Goal: Task Accomplishment & Management: Use online tool/utility

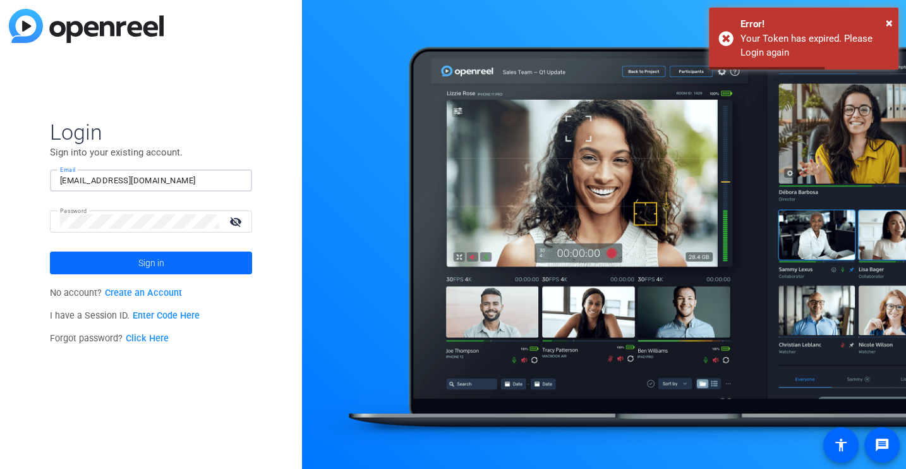
click at [86, 253] on span at bounding box center [151, 263] width 202 height 30
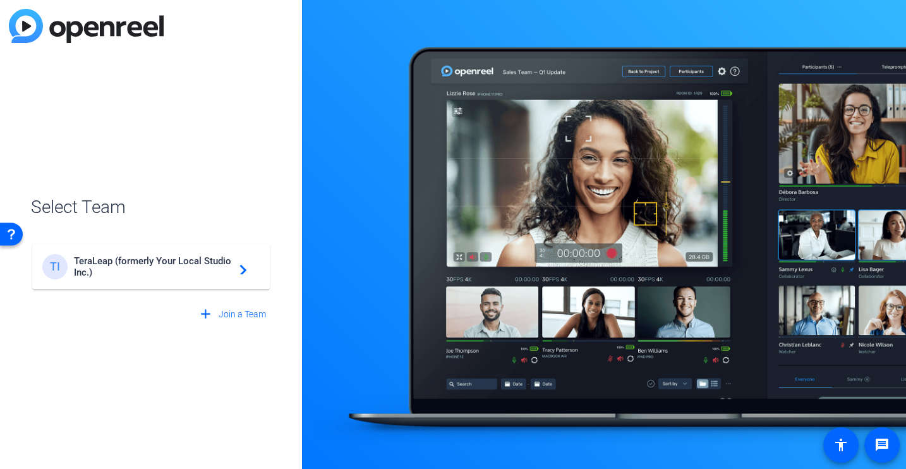
click at [193, 267] on span "TeraLeap (formerly Your Local Studio Inc.)" at bounding box center [153, 266] width 158 height 23
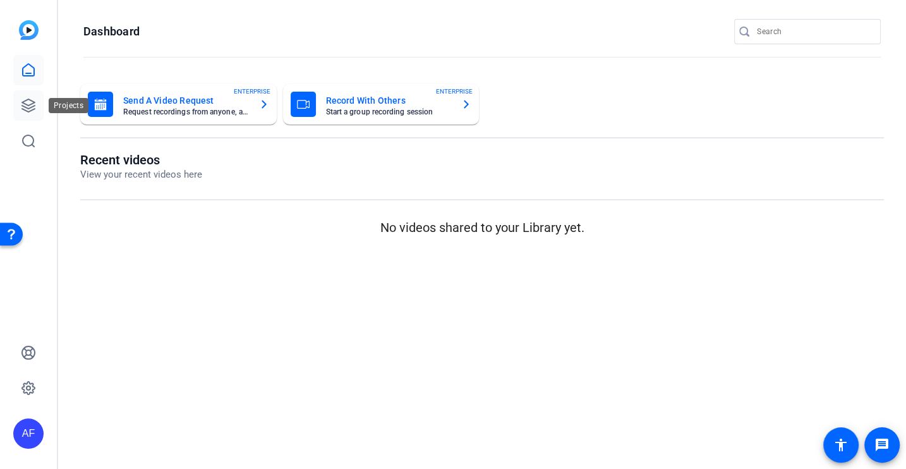
click at [30, 116] on link at bounding box center [28, 105] width 30 height 30
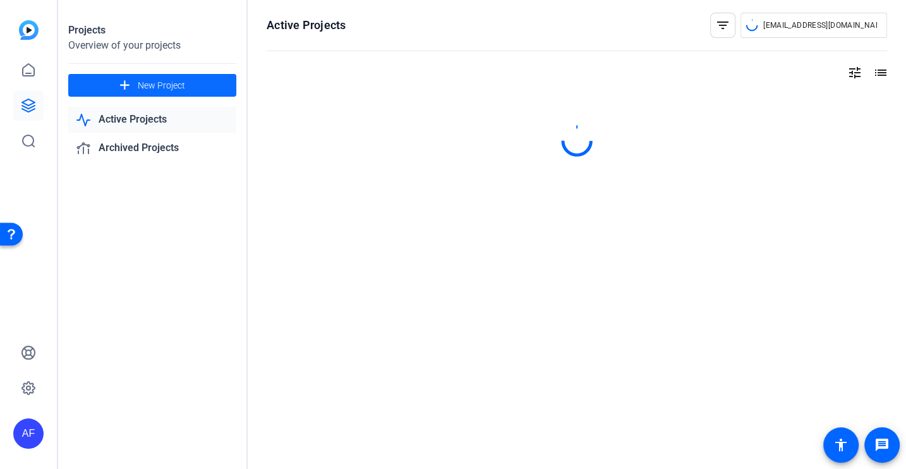
click at [164, 95] on span at bounding box center [152, 85] width 168 height 30
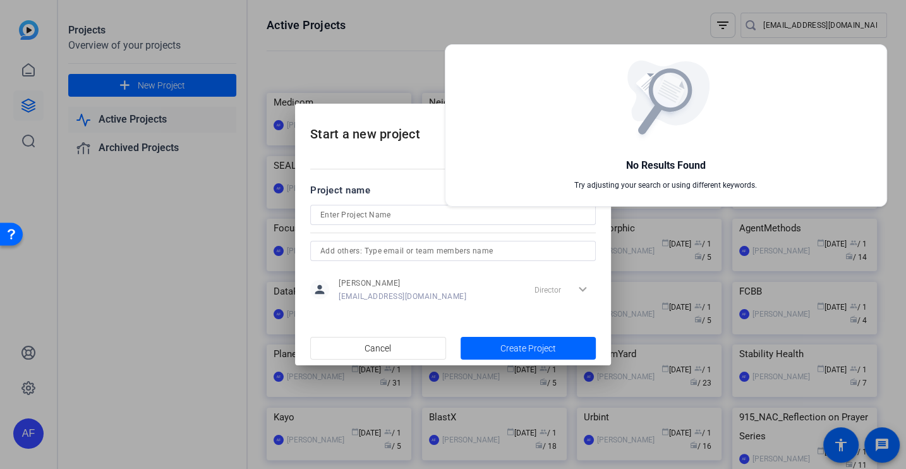
click at [377, 206] on div at bounding box center [453, 234] width 906 height 469
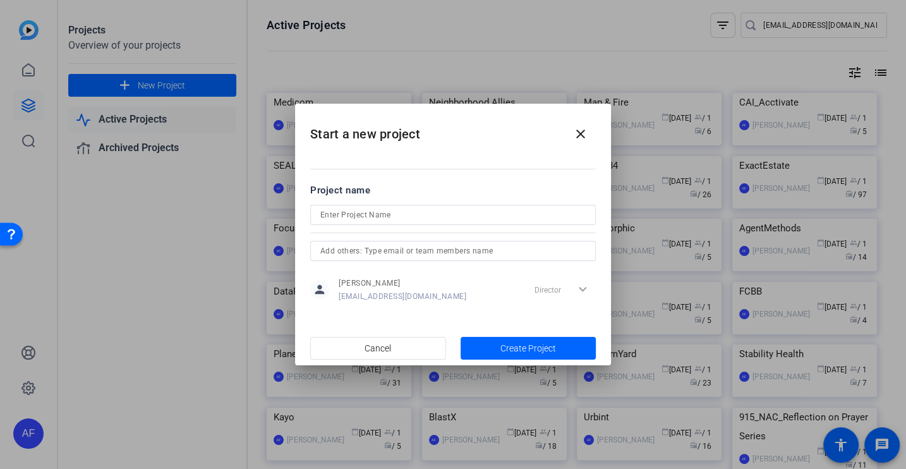
click at [379, 220] on input at bounding box center [452, 214] width 265 height 15
type input "Kantata"
click at [521, 344] on span "Create Project" at bounding box center [529, 348] width 56 height 13
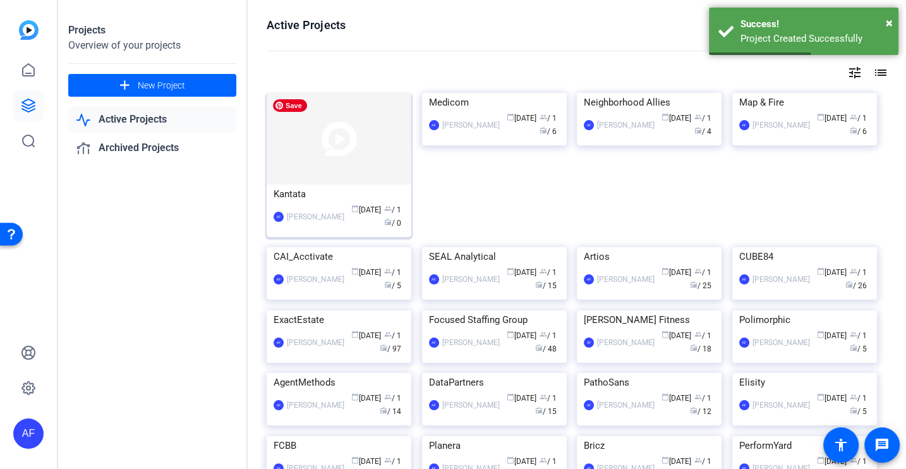
click at [398, 154] on img at bounding box center [339, 139] width 145 height 92
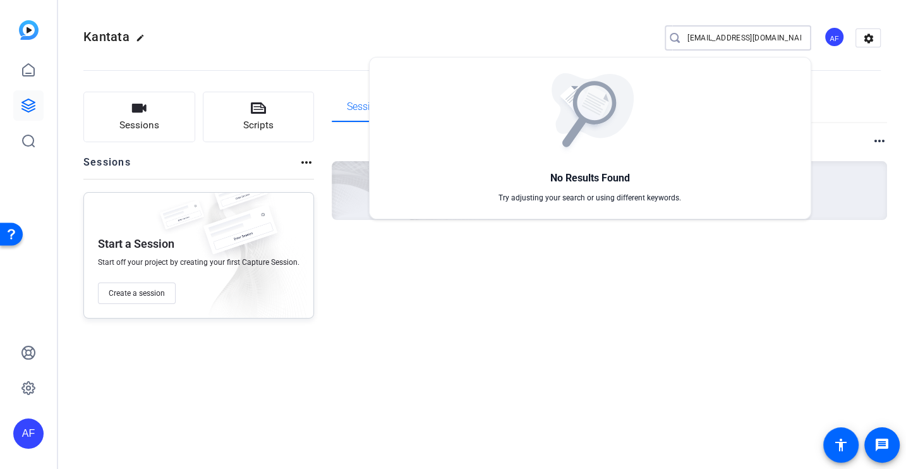
click at [125, 131] on div at bounding box center [453, 234] width 906 height 469
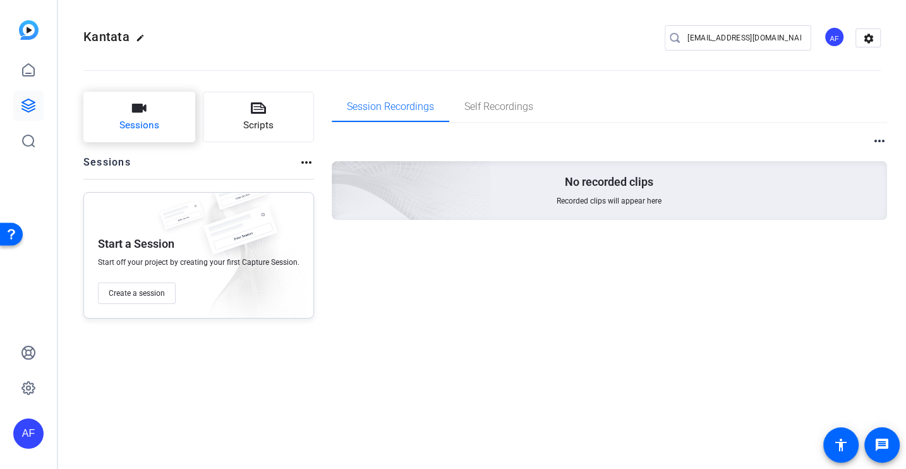
click at [163, 109] on button "Sessions" at bounding box center [139, 117] width 112 height 51
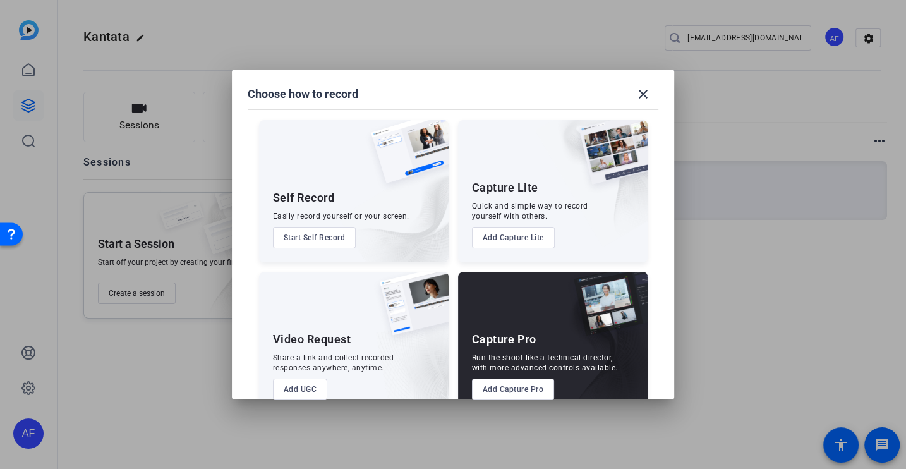
scroll to position [27, 0]
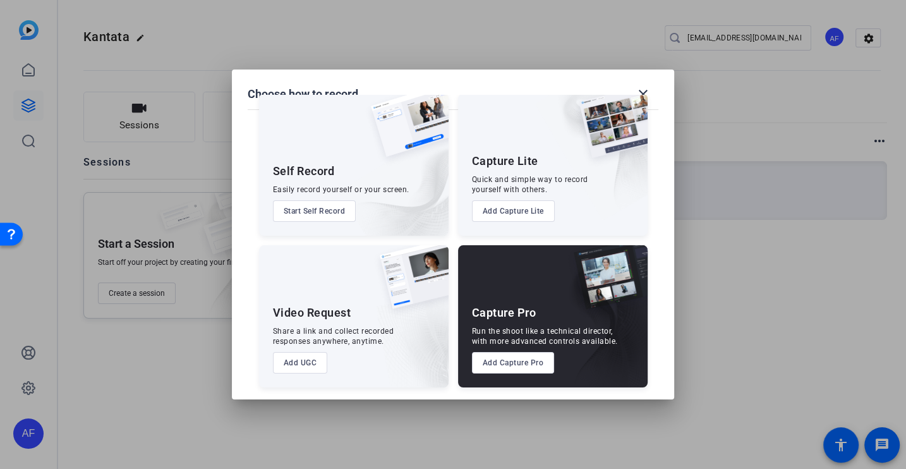
click at [518, 364] on button "Add Capture Pro" at bounding box center [513, 362] width 83 height 21
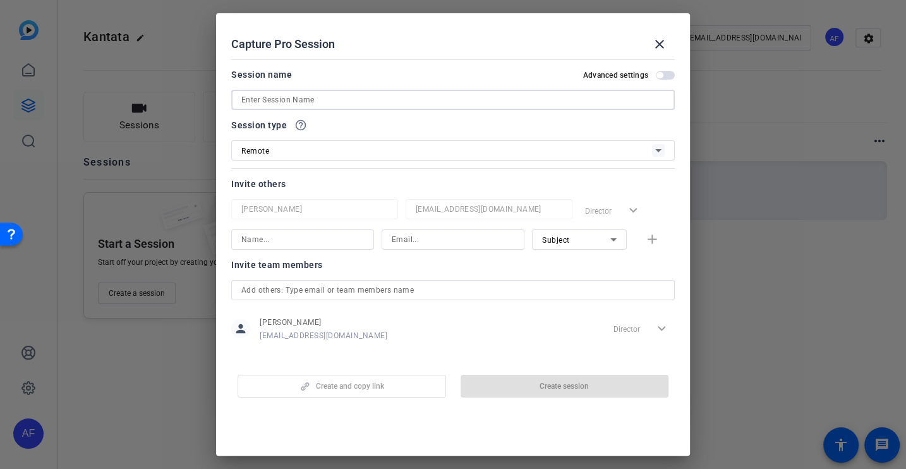
click at [308, 101] on input at bounding box center [452, 99] width 423 height 15
paste input "CS929_Kantata_Press [PERSON_NAME]"
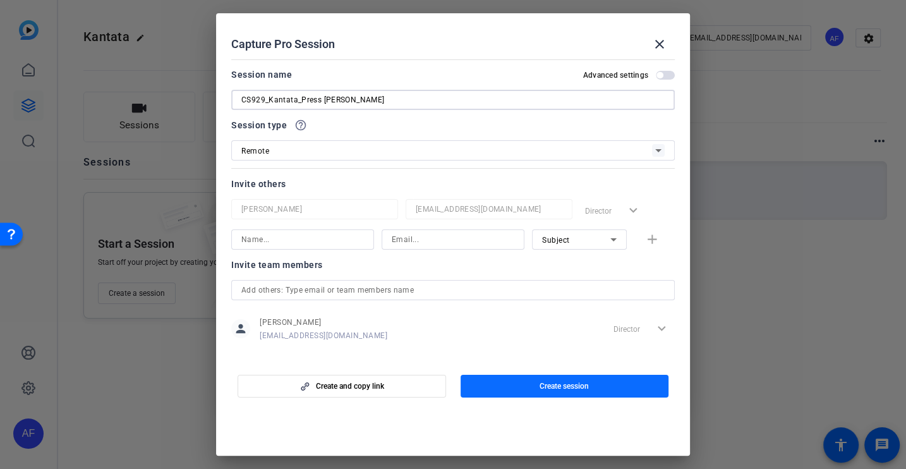
type input "CS929_Kantata_Press [PERSON_NAME]"
click at [573, 377] on span "button" at bounding box center [565, 386] width 209 height 30
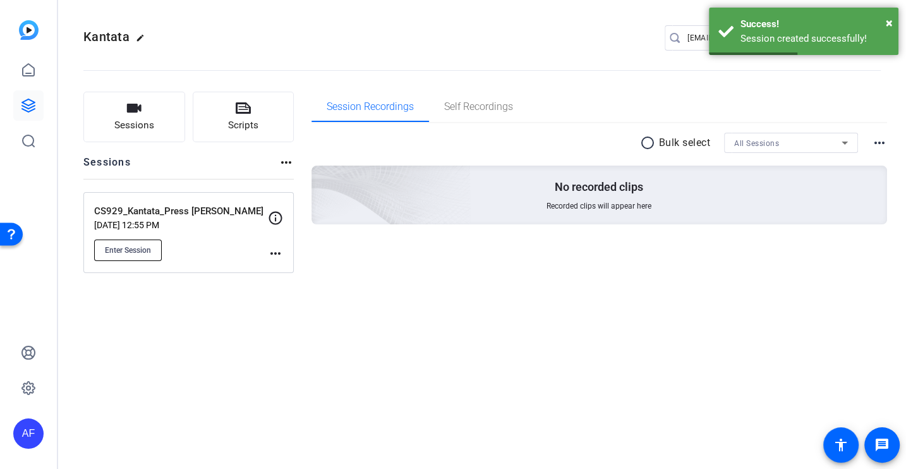
click at [125, 258] on button "Enter Session" at bounding box center [128, 250] width 68 height 21
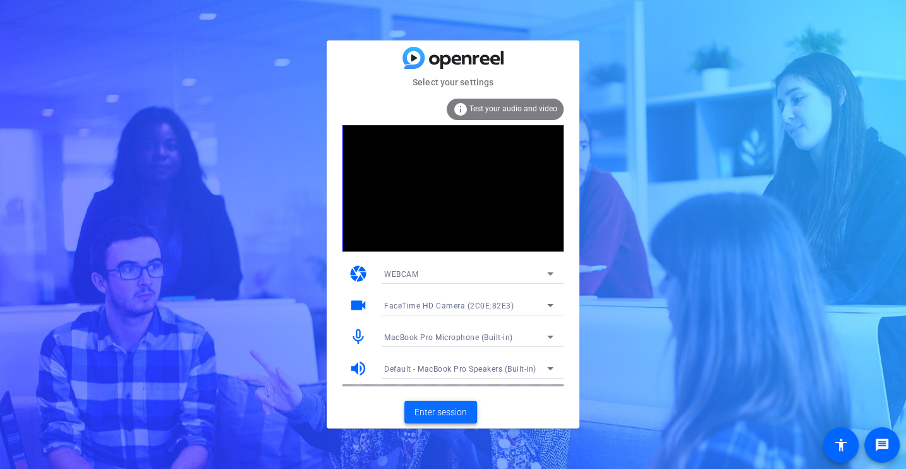
click at [456, 408] on span "Enter session" at bounding box center [441, 412] width 52 height 13
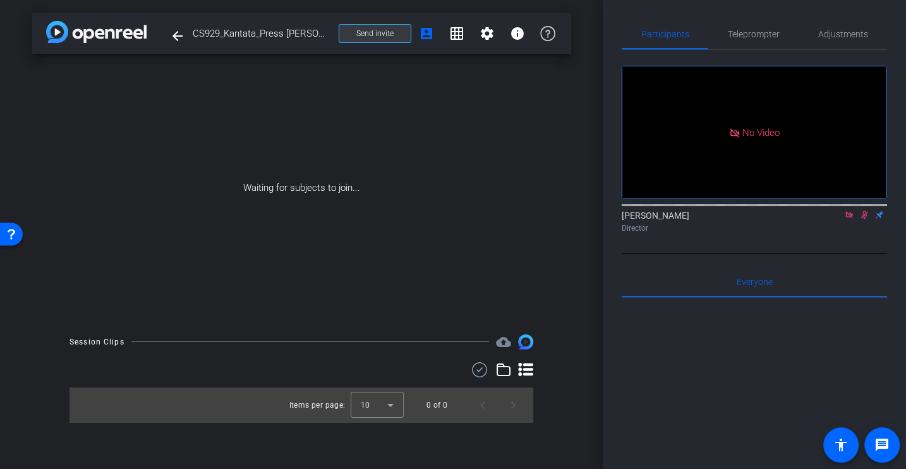
click at [364, 37] on span "Send invite" at bounding box center [374, 33] width 37 height 10
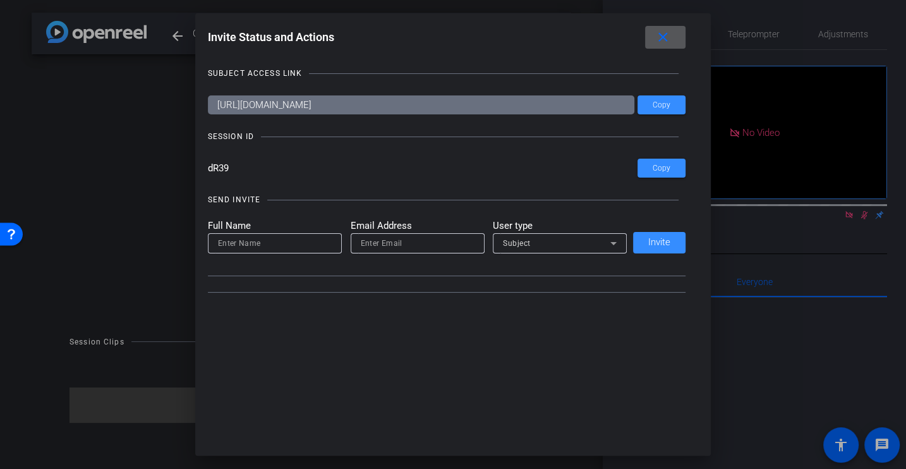
type input "[EMAIL_ADDRESS][DOMAIN_NAME]"
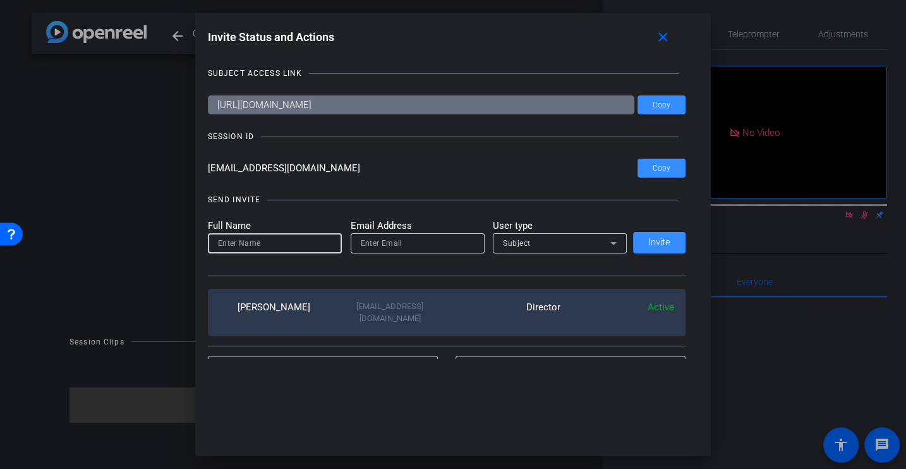
click at [273, 243] on input at bounding box center [275, 243] width 114 height 15
type input "[PERSON_NAME]"
click at [371, 243] on input "email" at bounding box center [418, 243] width 114 height 15
click at [370, 236] on input "email" at bounding box center [418, 243] width 114 height 15
paste input "[PERSON_NAME][EMAIL_ADDRESS][PERSON_NAME][DOMAIN_NAME]"
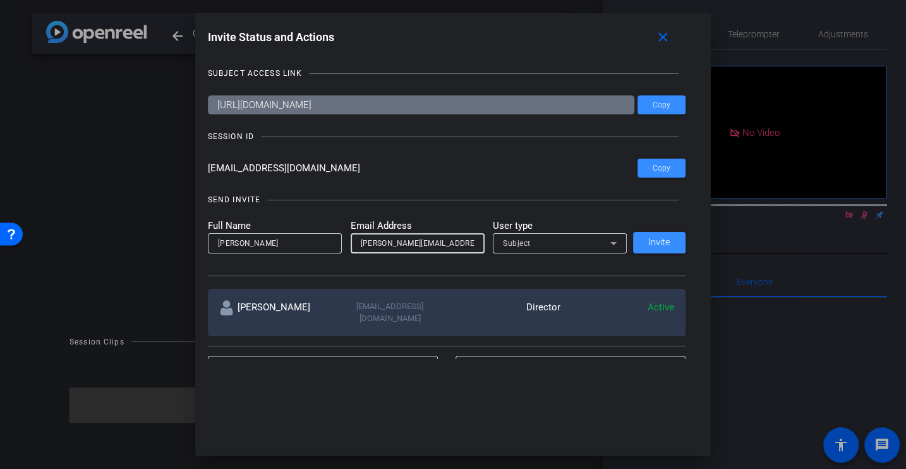
type input "[PERSON_NAME][EMAIL_ADDRESS][PERSON_NAME][DOMAIN_NAME]"
click at [524, 239] on span "Subject" at bounding box center [517, 243] width 28 height 9
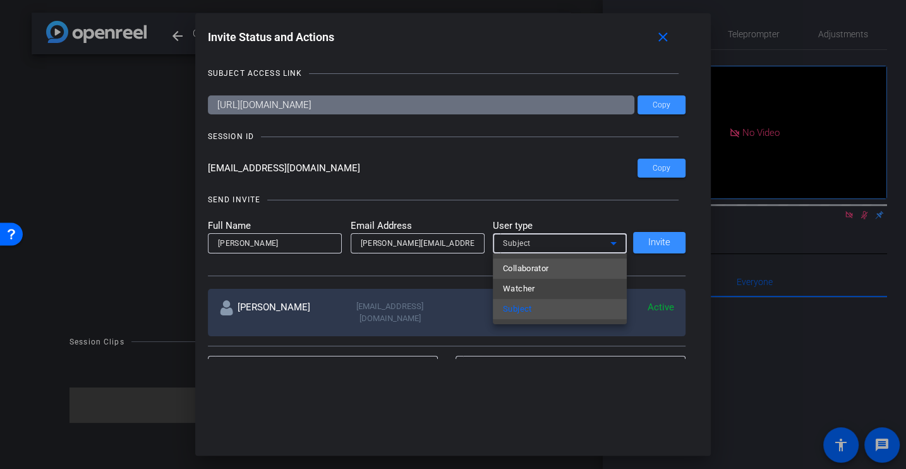
click at [528, 267] on span "Collaborator" at bounding box center [526, 268] width 46 height 15
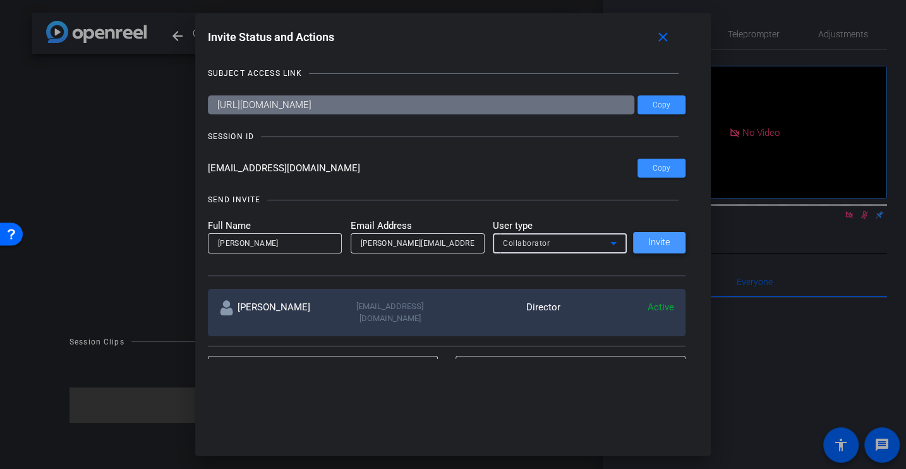
click at [660, 239] on span "Invite" at bounding box center [659, 242] width 22 height 9
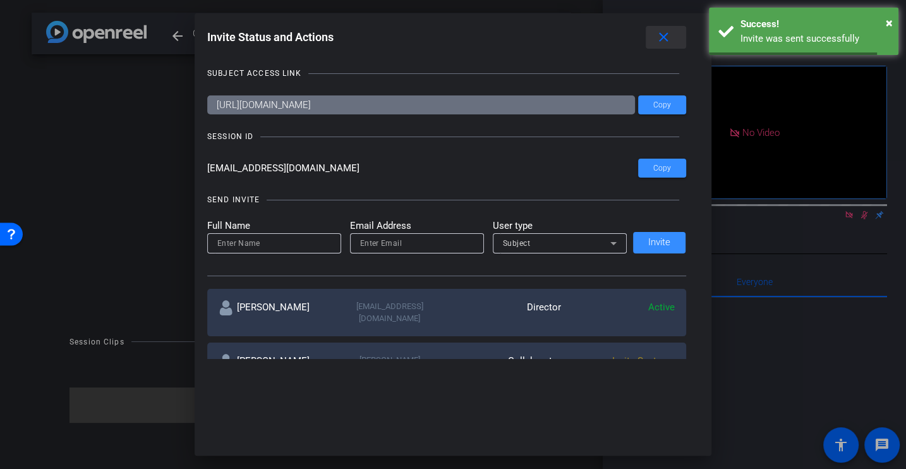
click at [661, 32] on mat-icon "close" at bounding box center [664, 38] width 16 height 16
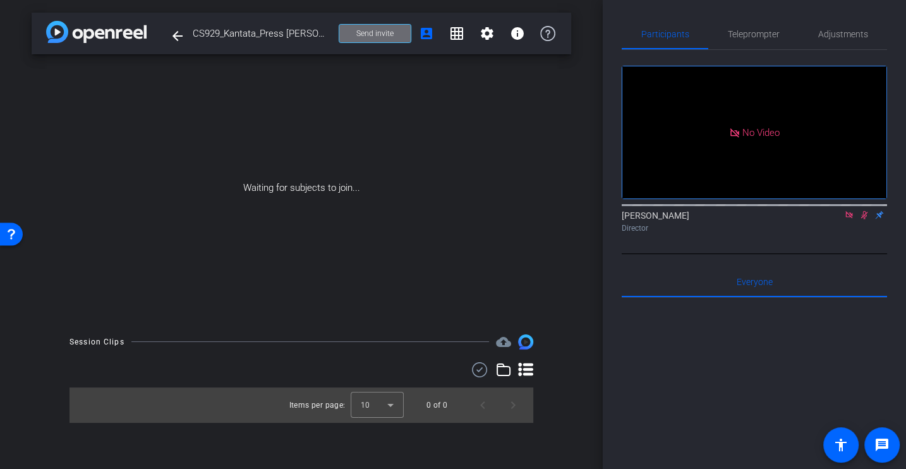
click at [386, 29] on span "Send invite" at bounding box center [374, 33] width 37 height 10
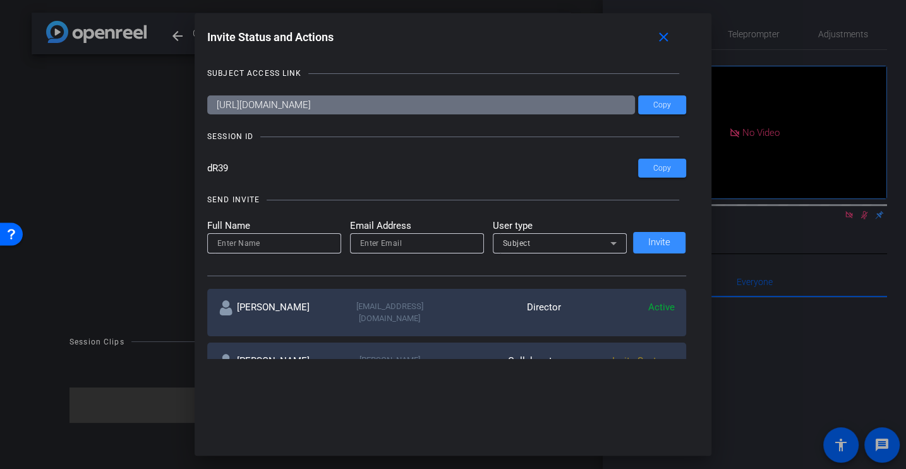
drag, startPoint x: 249, startPoint y: 171, endPoint x: 162, endPoint y: 171, distance: 87.2
click at [162, 171] on div "Invite Status and Actions close SUBJECT ACCESS LINK [URL][DOMAIN_NAME] Copy SES…" at bounding box center [453, 234] width 906 height 469
click at [662, 37] on mat-icon "close" at bounding box center [664, 38] width 16 height 16
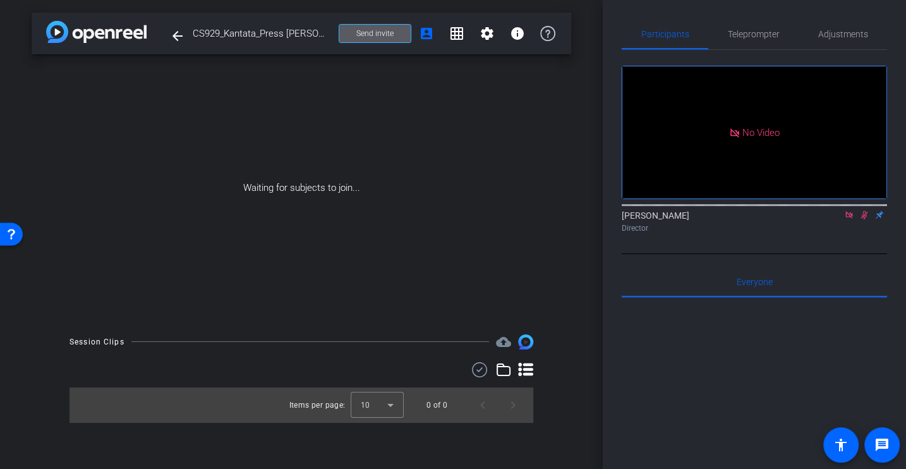
click at [849, 218] on icon at bounding box center [849, 214] width 7 height 7
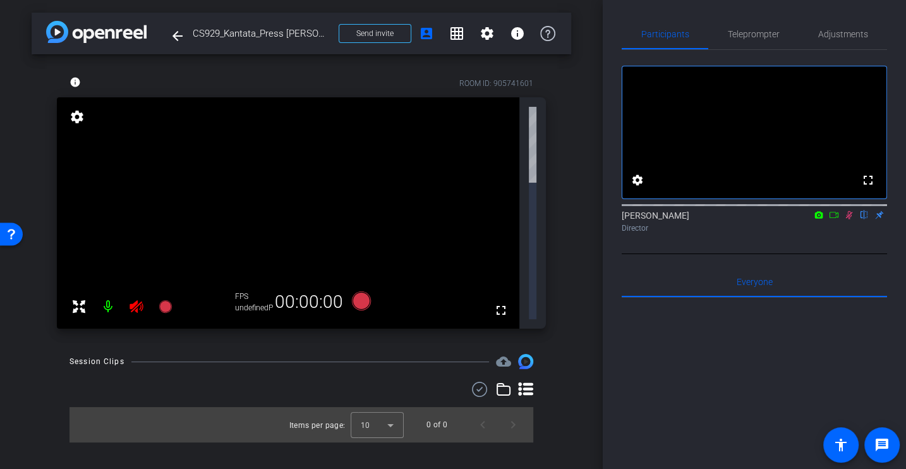
click at [848, 219] on icon at bounding box center [849, 214] width 10 height 9
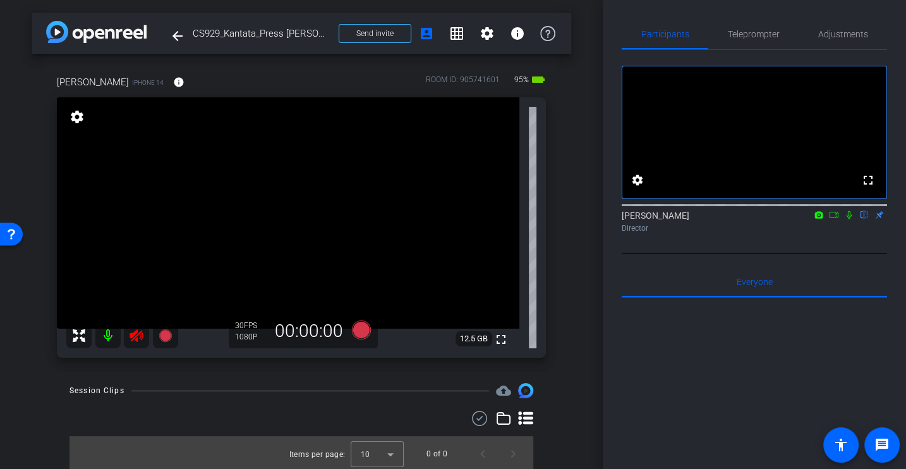
click at [133, 333] on icon at bounding box center [136, 335] width 13 height 13
click at [834, 39] on span "Adjustments" at bounding box center [843, 34] width 50 height 9
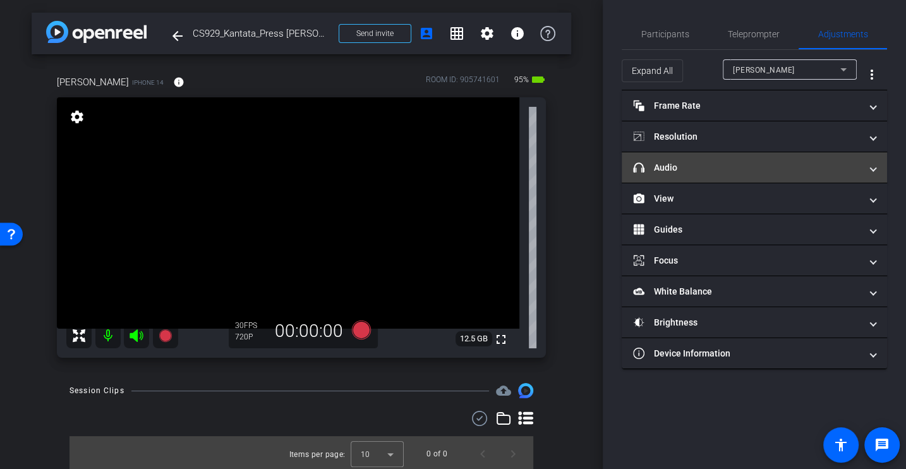
click at [675, 171] on mat-panel-title "headphone icon Audio" at bounding box center [747, 167] width 228 height 13
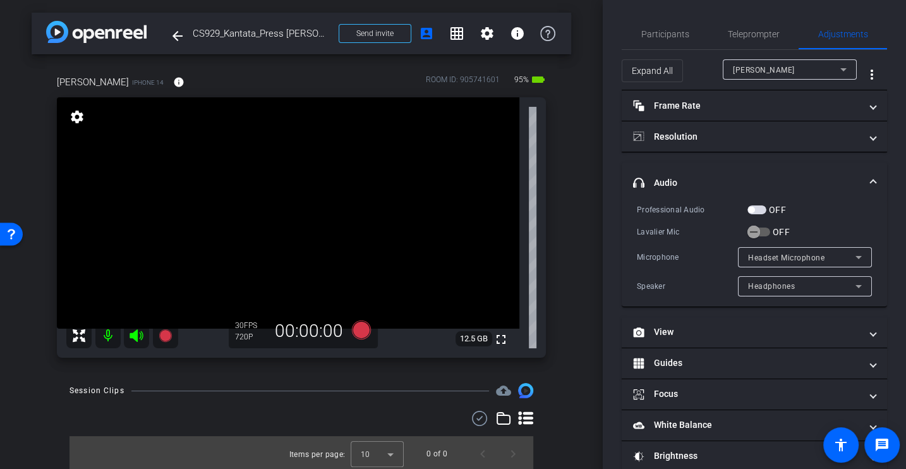
click at [677, 245] on div "Professional Audio OFF Lavalier Mic OFF Microphone Headset Microphone Speaker H…" at bounding box center [754, 250] width 235 height 94
click at [749, 231] on icon "button" at bounding box center [753, 231] width 11 height 11
click at [677, 233] on div "Lavalier Mic" at bounding box center [692, 232] width 111 height 13
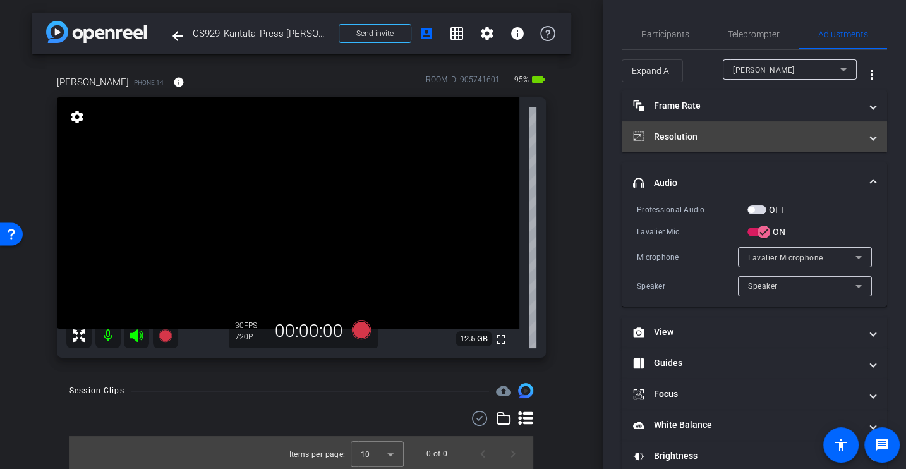
click at [713, 124] on mat-expansion-panel-header "Resolution" at bounding box center [754, 136] width 265 height 30
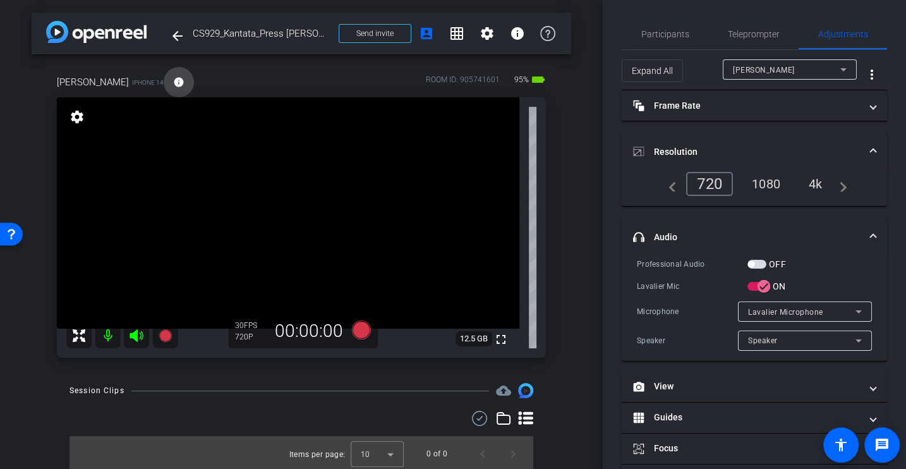
click at [164, 83] on span at bounding box center [179, 82] width 30 height 30
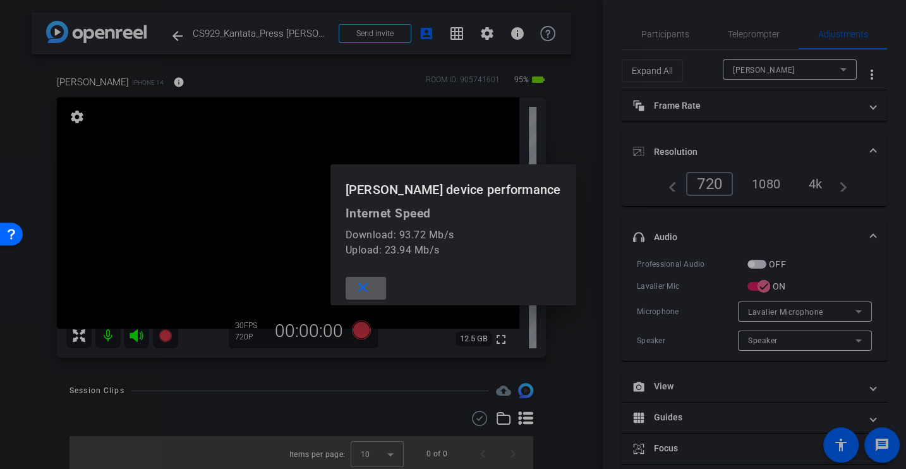
click at [371, 282] on mat-icon "close" at bounding box center [363, 288] width 16 height 16
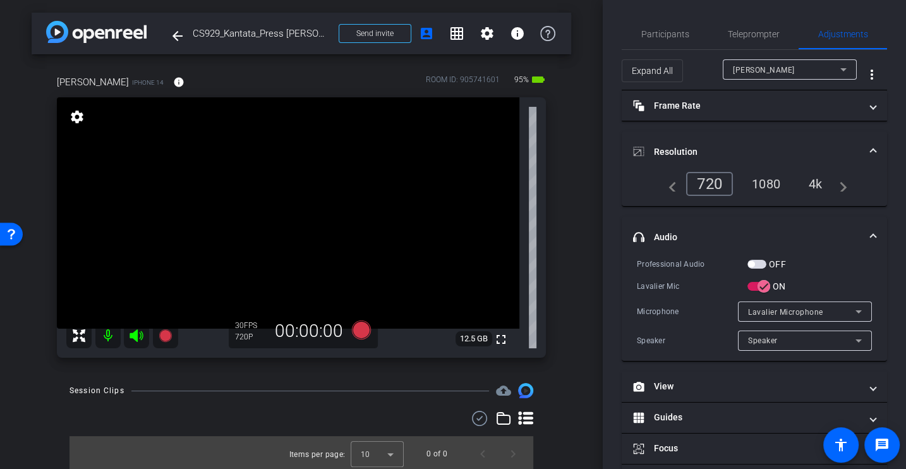
click at [810, 179] on div "4k" at bounding box center [815, 183] width 33 height 21
click at [650, 32] on span "Participants" at bounding box center [665, 34] width 48 height 9
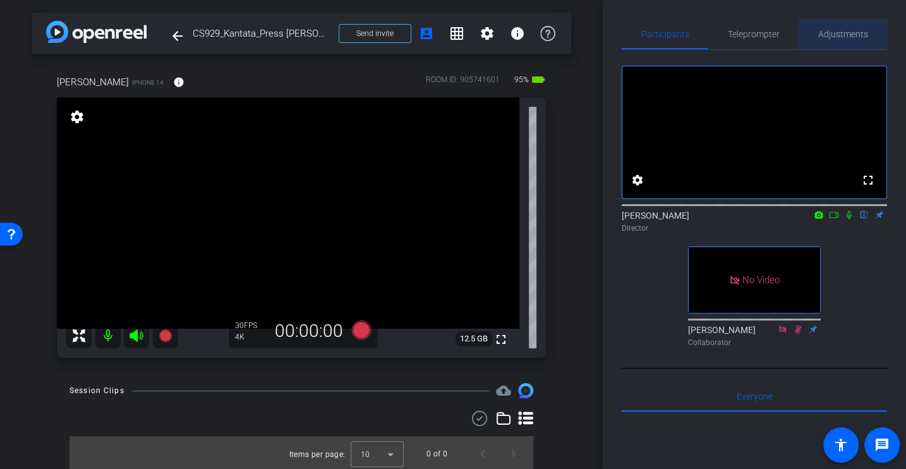
click at [838, 31] on span "Adjustments" at bounding box center [843, 34] width 50 height 9
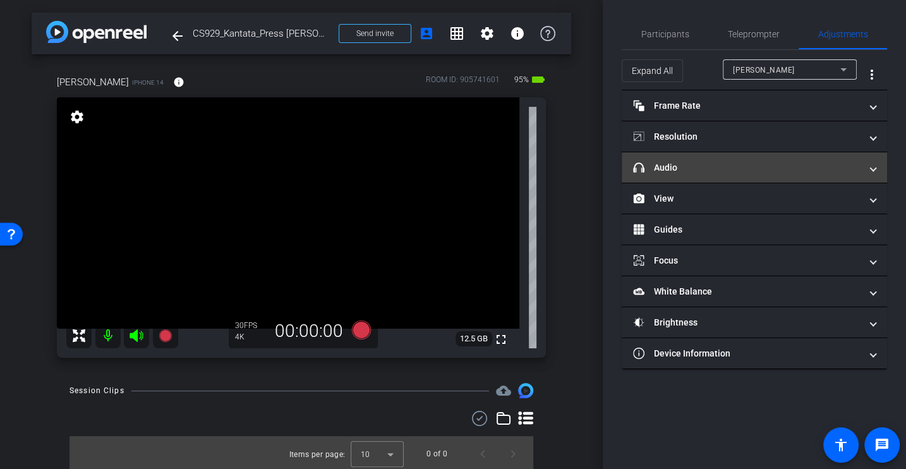
click at [673, 167] on mat-panel-title "headphone icon Audio" at bounding box center [747, 167] width 228 height 13
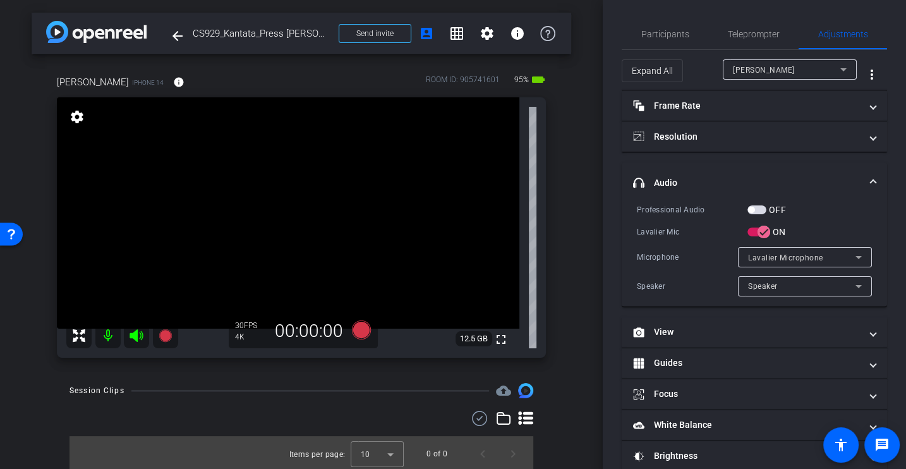
click at [696, 235] on div "Lavalier Mic" at bounding box center [692, 232] width 111 height 13
click at [671, 24] on span "Participants" at bounding box center [665, 34] width 48 height 30
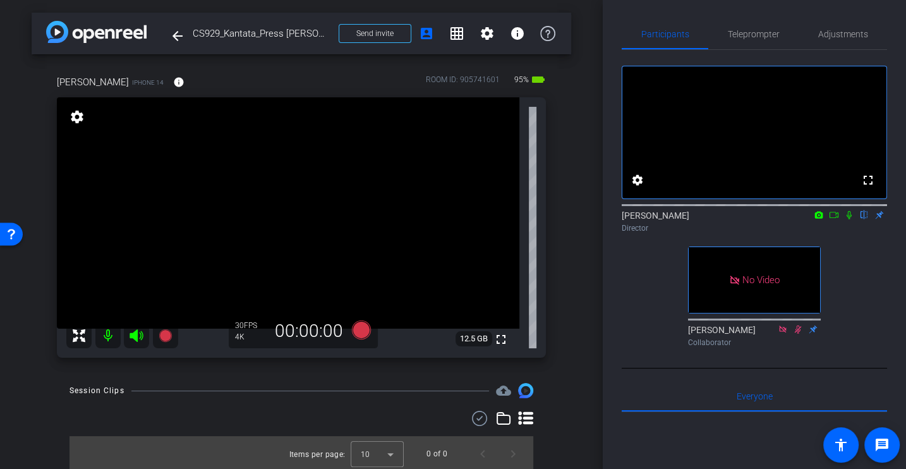
click at [844, 209] on div at bounding box center [754, 204] width 265 height 10
click at [844, 219] on icon at bounding box center [849, 214] width 10 height 9
click at [135, 332] on icon at bounding box center [136, 335] width 13 height 13
click at [846, 219] on icon at bounding box center [849, 214] width 10 height 9
click at [139, 336] on icon at bounding box center [136, 335] width 15 height 15
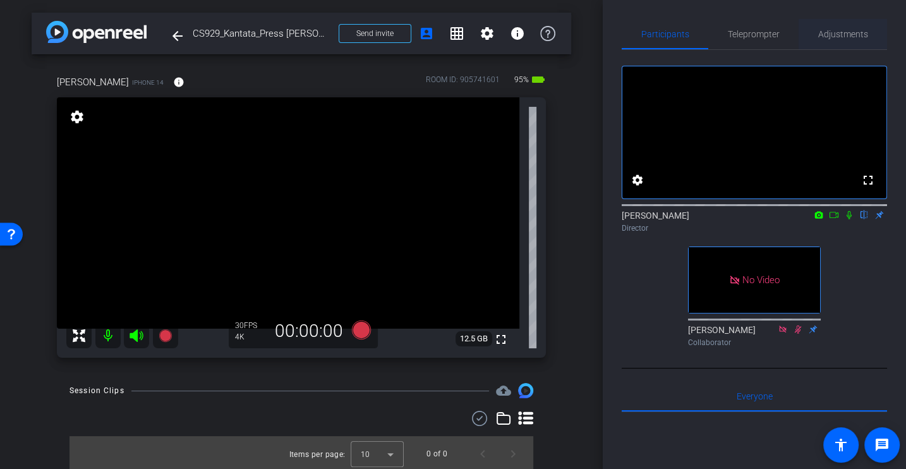
click at [843, 41] on span "Adjustments" at bounding box center [843, 34] width 50 height 30
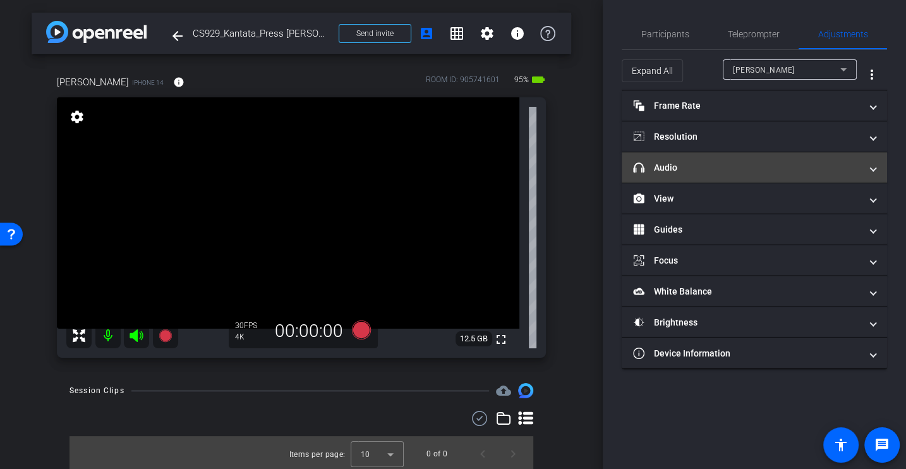
click at [673, 174] on mat-expansion-panel-header "headphone icon Audio" at bounding box center [754, 167] width 265 height 30
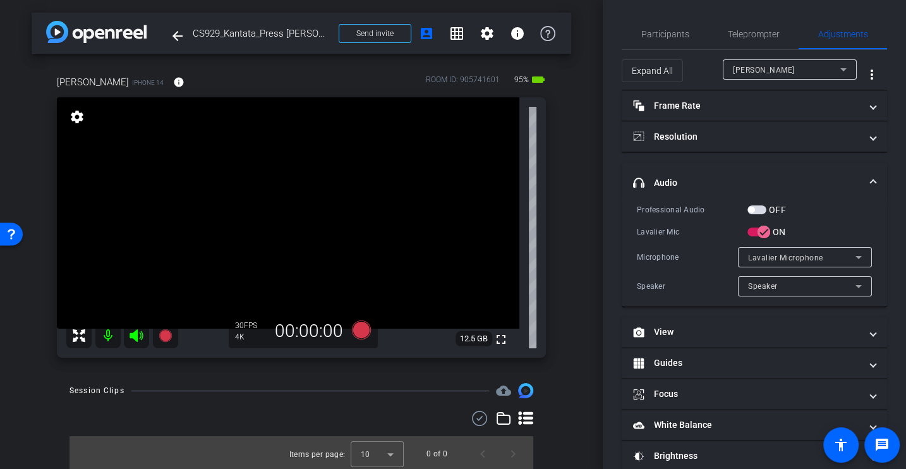
click at [702, 228] on div "Lavalier Mic" at bounding box center [692, 232] width 111 height 13
click at [760, 209] on span "button" at bounding box center [757, 209] width 19 height 9
click at [662, 240] on div "Professional Audio OFF Lavalier Mic ON Microphone Lavalier Microphone Speaker S…" at bounding box center [754, 250] width 235 height 94
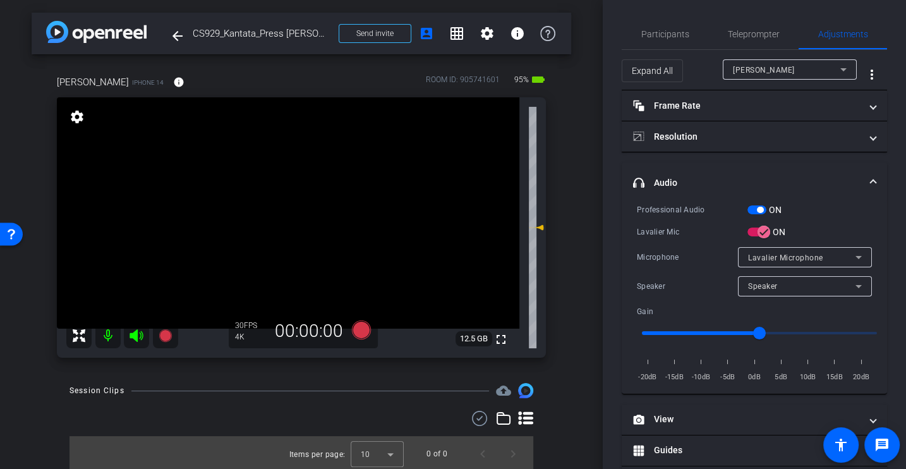
click at [677, 258] on div "Microphone" at bounding box center [687, 257] width 101 height 13
click at [660, 32] on span "Participants" at bounding box center [665, 34] width 48 height 9
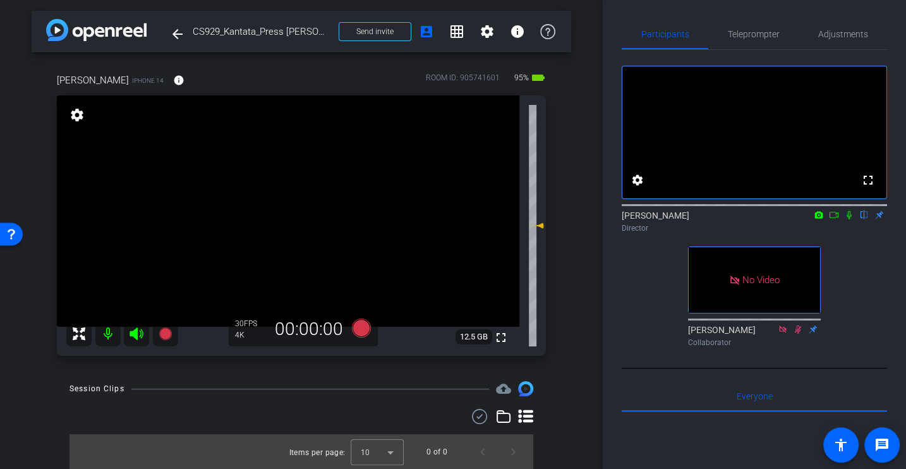
scroll to position [1, 0]
click at [846, 45] on span "Adjustments" at bounding box center [843, 34] width 50 height 30
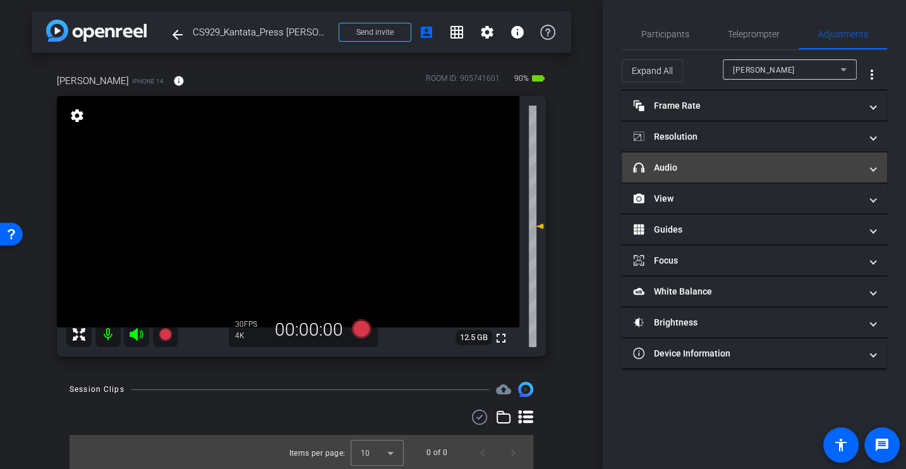
click at [684, 165] on mat-panel-title "headphone icon Audio" at bounding box center [747, 167] width 228 height 13
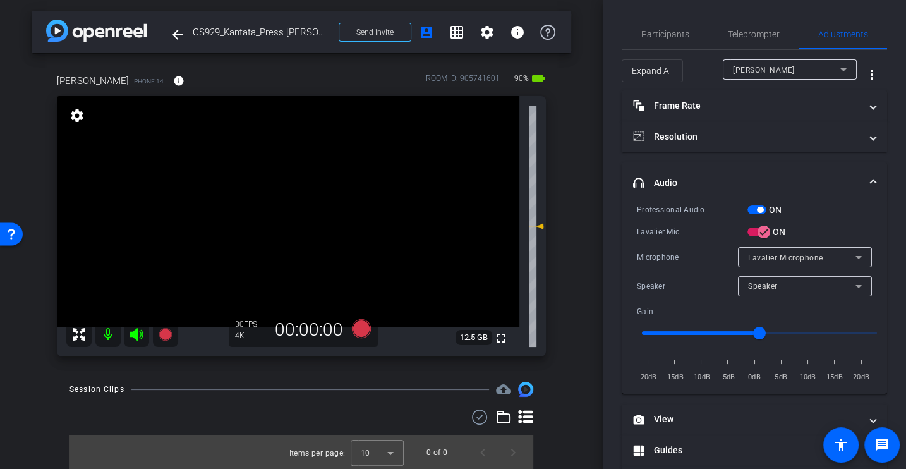
click at [672, 230] on div "Lavalier Mic" at bounding box center [692, 232] width 111 height 13
click at [363, 328] on icon at bounding box center [361, 328] width 19 height 19
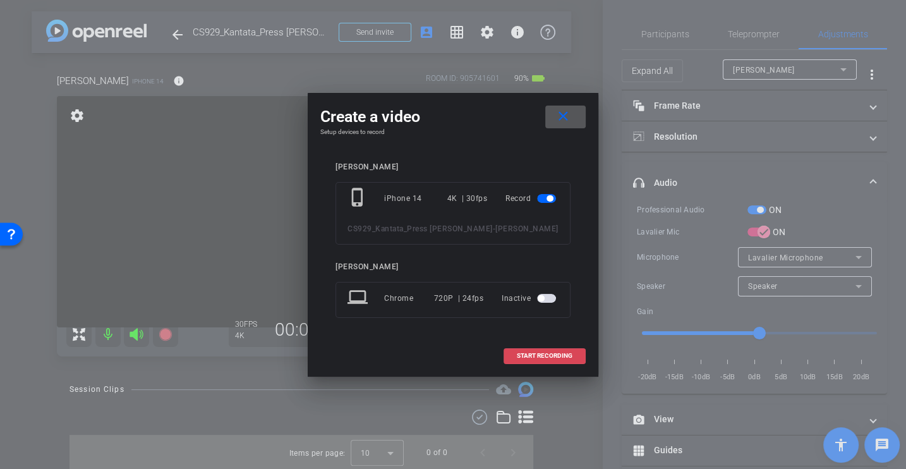
click at [550, 356] on span "START RECORDING" at bounding box center [545, 356] width 56 height 6
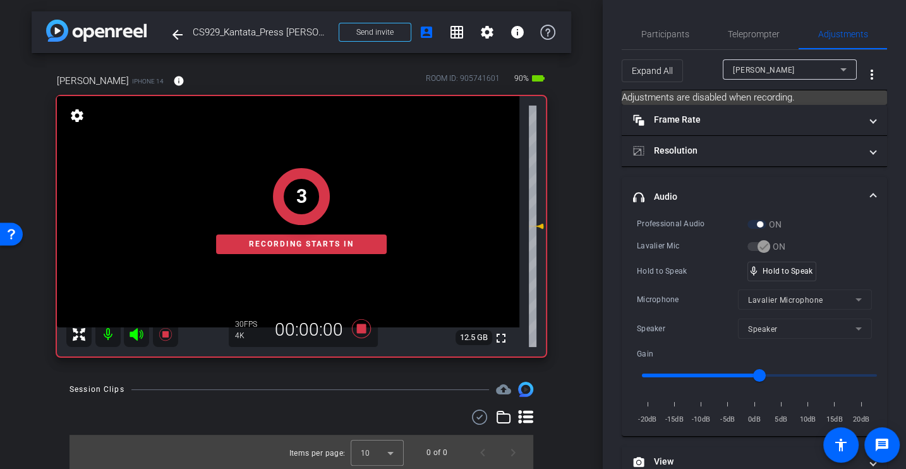
click at [662, 257] on div "Professional Audio ON Lavalier Mic ON Hold to Speak mic_none Hold to Speak Micr…" at bounding box center [754, 321] width 235 height 209
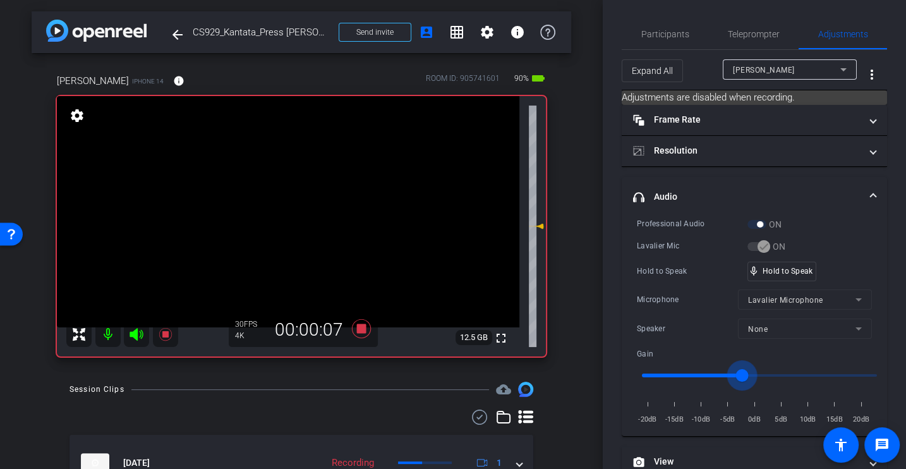
drag, startPoint x: 762, startPoint y: 370, endPoint x: 741, endPoint y: 370, distance: 20.9
type input "-3"
click at [741, 370] on input "range" at bounding box center [760, 376] width 262 height 28
click at [706, 308] on div "Professional Audio ON Lavalier Mic ON Hold to Speak mic_none Hold to Speak Micr…" at bounding box center [754, 321] width 235 height 209
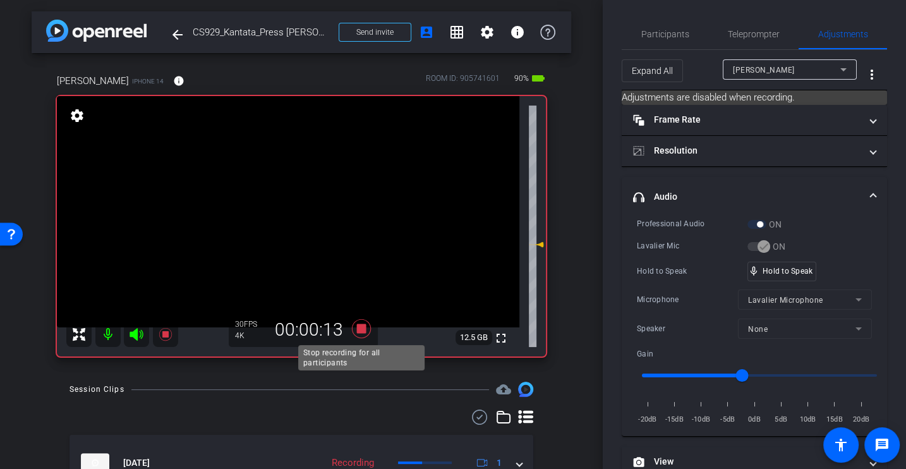
click at [363, 329] on icon at bounding box center [361, 328] width 19 height 19
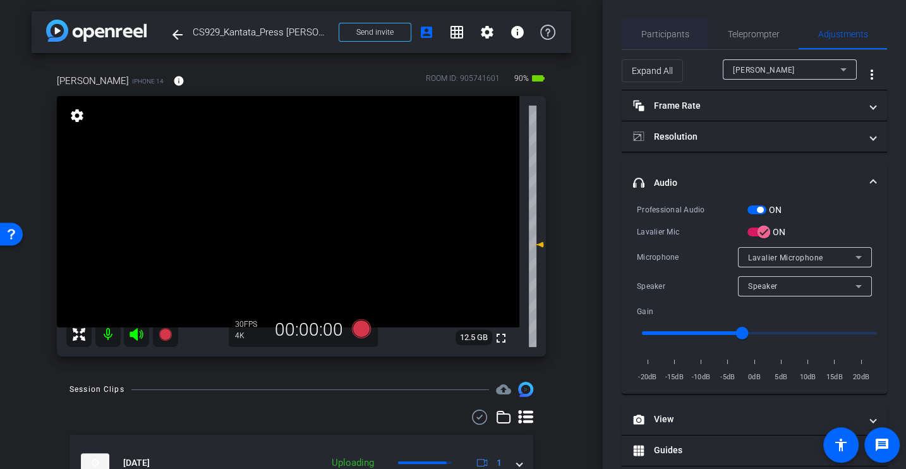
click at [645, 35] on span "Participants" at bounding box center [665, 34] width 48 height 9
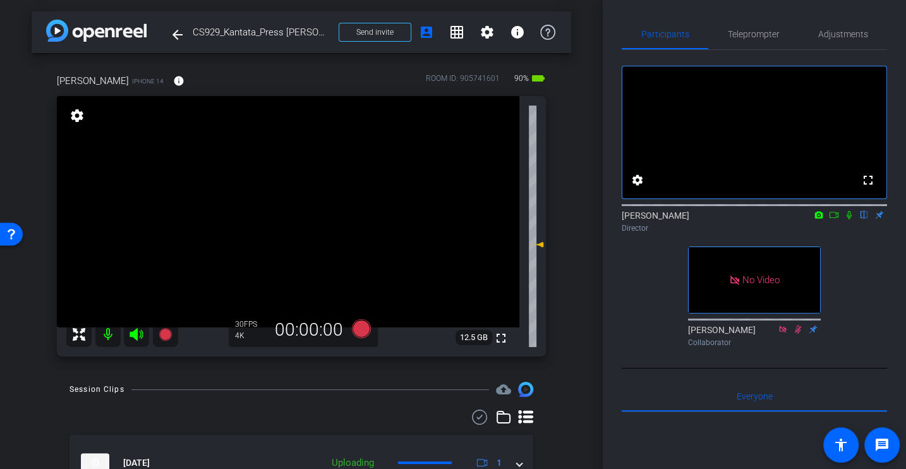
scroll to position [67, 0]
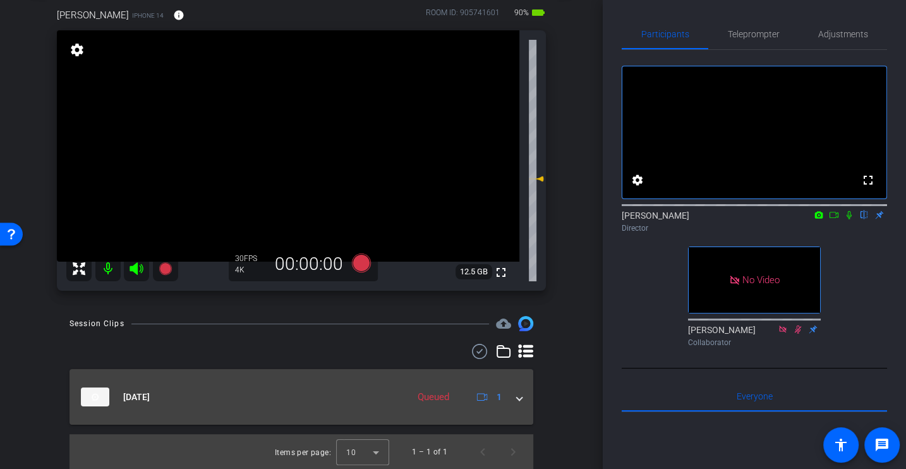
click at [525, 391] on mat-expansion-panel-header "[DATE] Queued 1" at bounding box center [302, 397] width 464 height 56
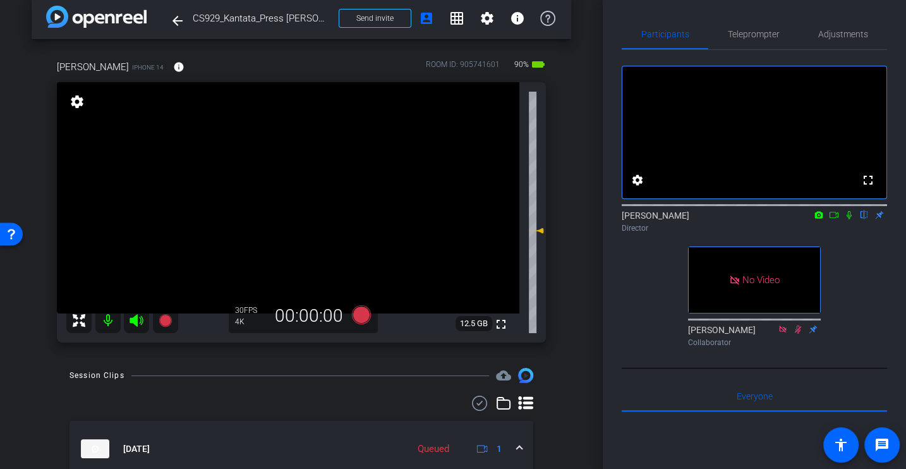
scroll to position [111, 0]
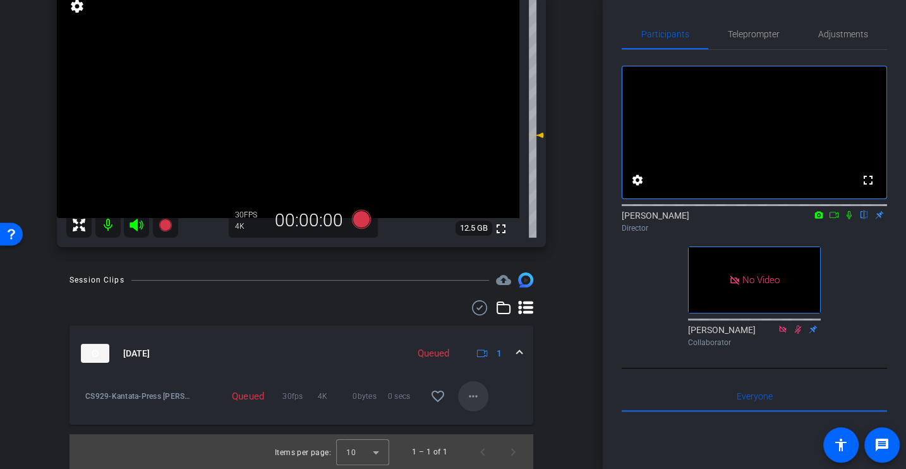
click at [475, 399] on mat-icon "more_horiz" at bounding box center [473, 396] width 15 height 15
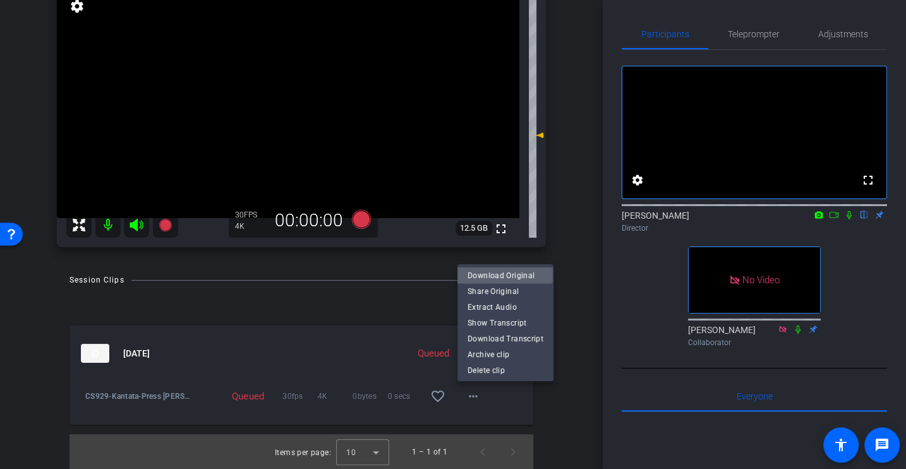
click at [489, 276] on span "Download Original" at bounding box center [506, 274] width 76 height 15
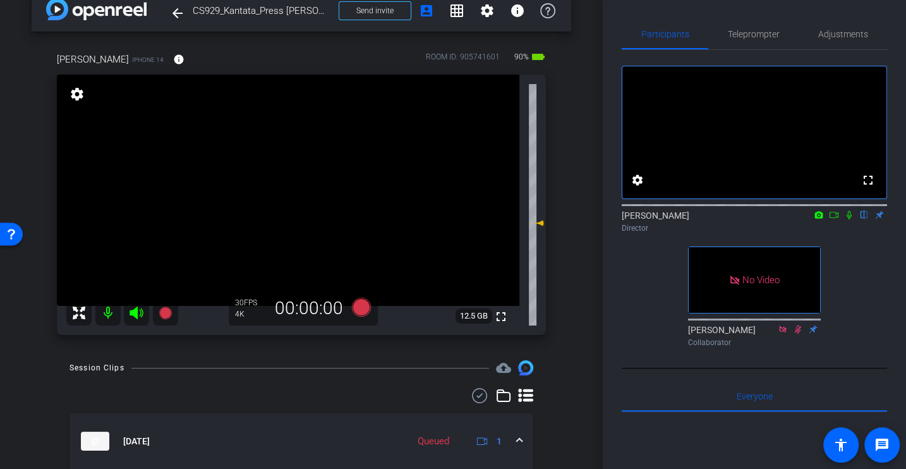
scroll to position [0, 0]
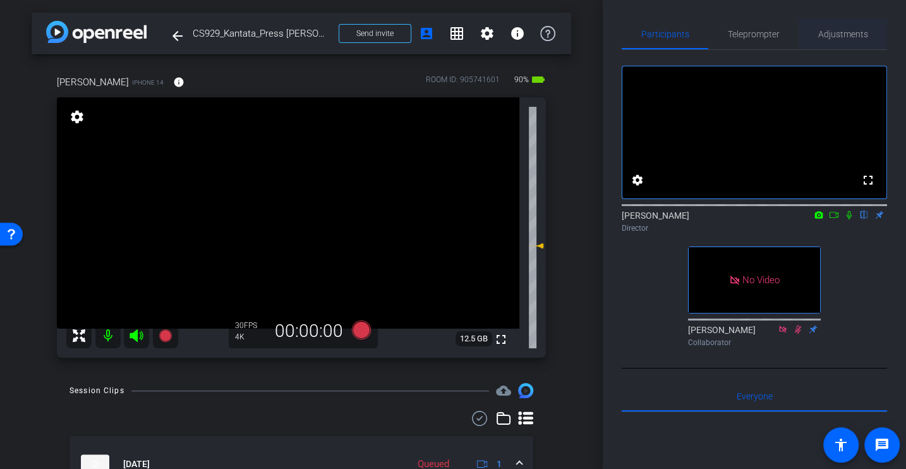
click at [844, 38] on span "Adjustments" at bounding box center [843, 34] width 50 height 9
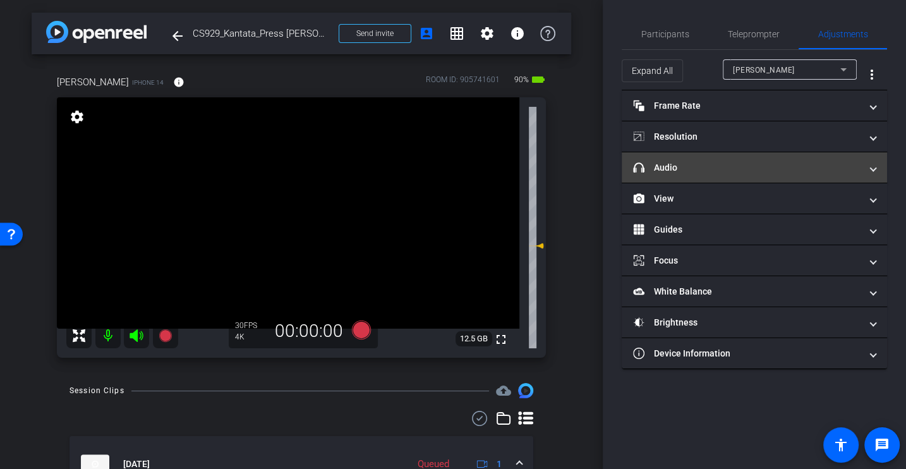
click at [671, 172] on mat-panel-title "headphone icon Audio" at bounding box center [747, 167] width 228 height 13
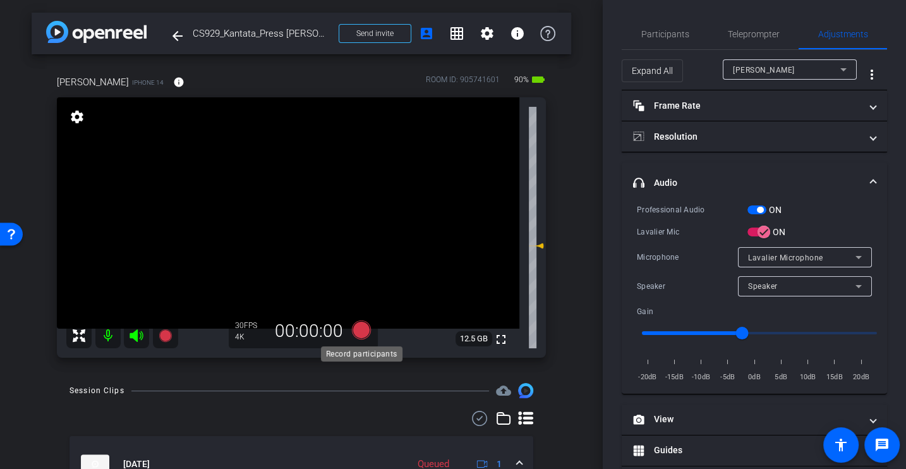
click at [360, 330] on icon at bounding box center [361, 329] width 19 height 19
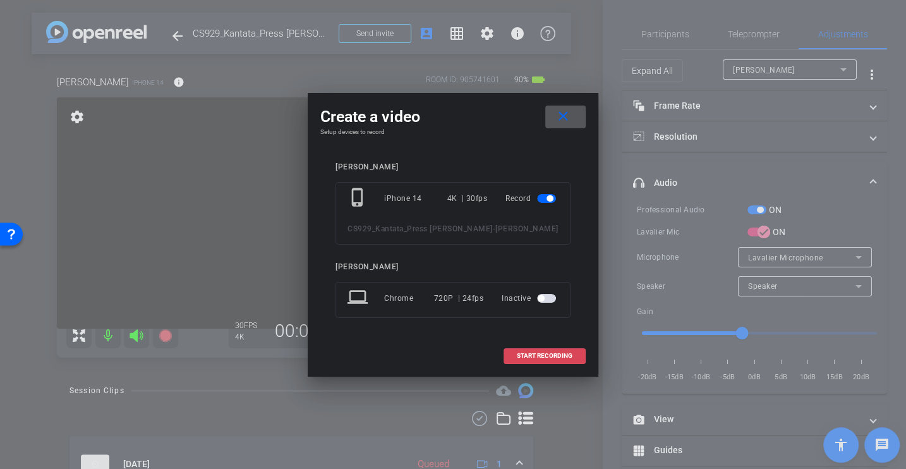
click at [523, 354] on span "START RECORDING" at bounding box center [545, 356] width 56 height 6
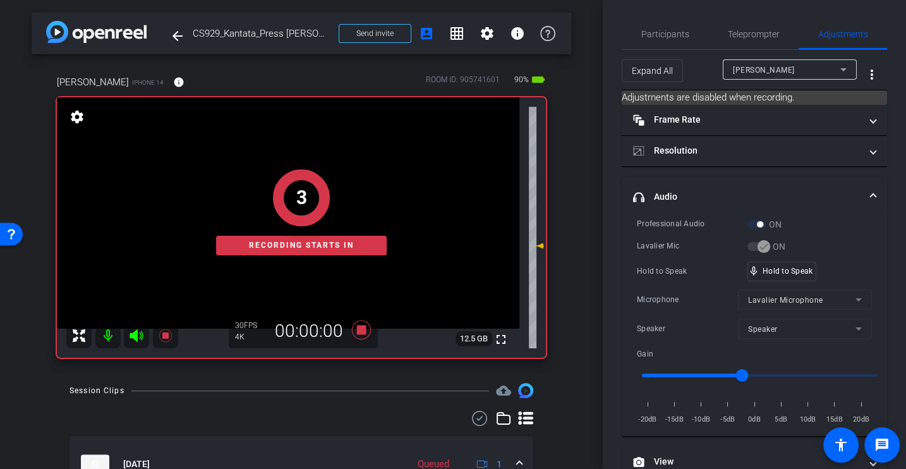
click at [672, 245] on div "Lavalier Mic" at bounding box center [692, 246] width 111 height 13
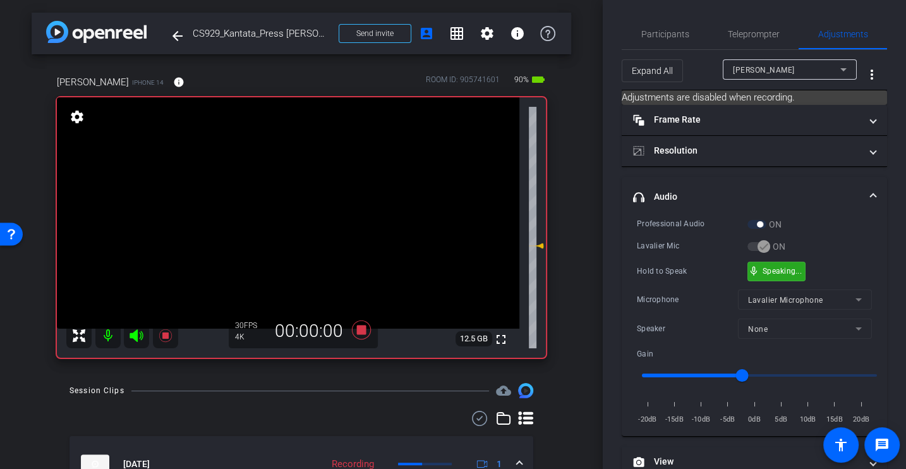
scroll to position [179, 0]
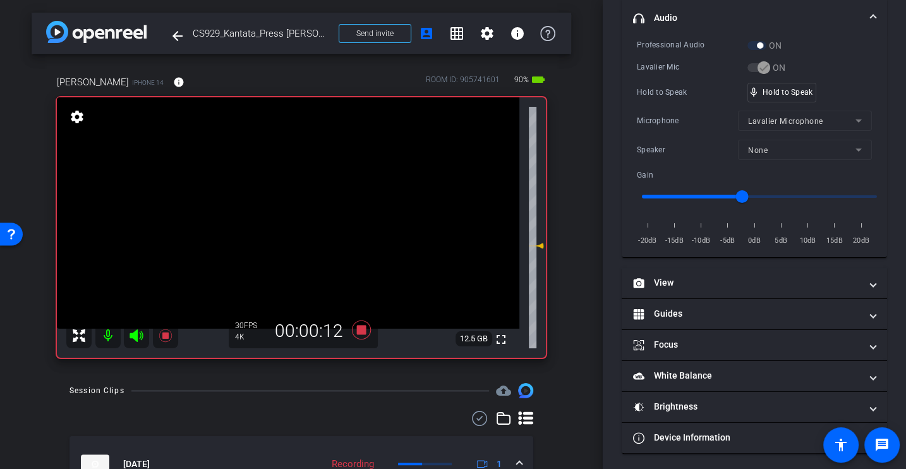
click at [677, 99] on div "Hold to Speak mic_none Hold to Speak" at bounding box center [754, 93] width 235 height 20
click at [707, 98] on div "Hold to Speak mic_none Hold to Speak" at bounding box center [754, 93] width 235 height 20
click at [707, 96] on div "Hold to Speak" at bounding box center [692, 92] width 111 height 13
click at [667, 87] on div "Hold to Speak" at bounding box center [692, 92] width 111 height 13
click at [704, 114] on div "Microphone" at bounding box center [687, 120] width 101 height 13
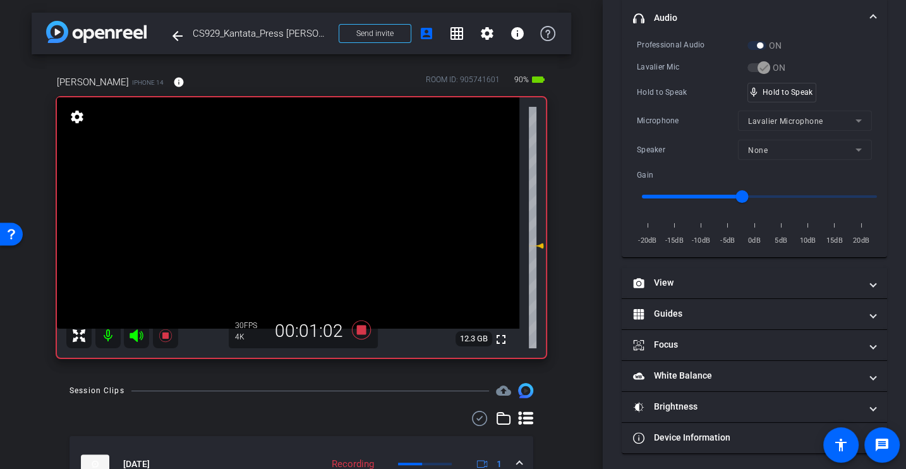
click at [720, 135] on div "Professional Audio ON Lavalier Mic ON Hold to Speak mic_none Hold to Speak Micr…" at bounding box center [754, 143] width 235 height 209
click at [710, 157] on div "Speaker None" at bounding box center [754, 150] width 235 height 20
click at [715, 158] on div "Professional Audio ON Lavalier Mic ON Hold to Speak mic_none Hold to Speak Micr…" at bounding box center [754, 143] width 235 height 209
click at [679, 119] on div "Microphone" at bounding box center [687, 120] width 101 height 13
click at [679, 114] on div "Microphone" at bounding box center [687, 120] width 101 height 13
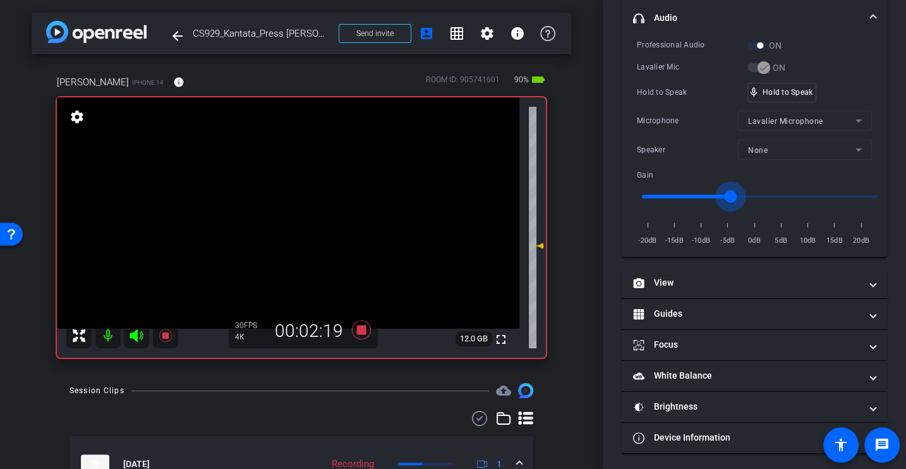
drag, startPoint x: 743, startPoint y: 194, endPoint x: 729, endPoint y: 195, distance: 14.5
type input "-5"
click at [729, 195] on input "range" at bounding box center [760, 197] width 262 height 28
click at [702, 122] on div "Microphone" at bounding box center [687, 120] width 101 height 13
click at [666, 91] on div "Hold to Speak" at bounding box center [692, 92] width 111 height 13
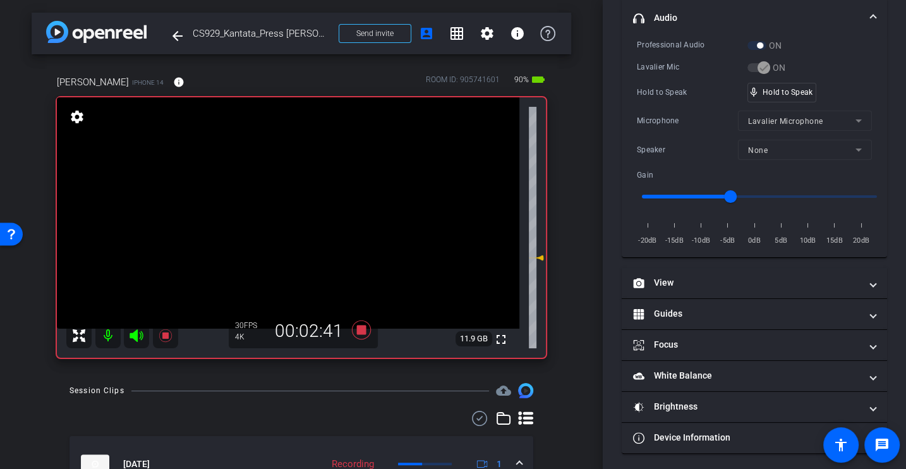
click at [666, 91] on div "Hold to Speak" at bounding box center [692, 92] width 111 height 13
click at [665, 95] on div "Hold to Speak" at bounding box center [692, 92] width 111 height 13
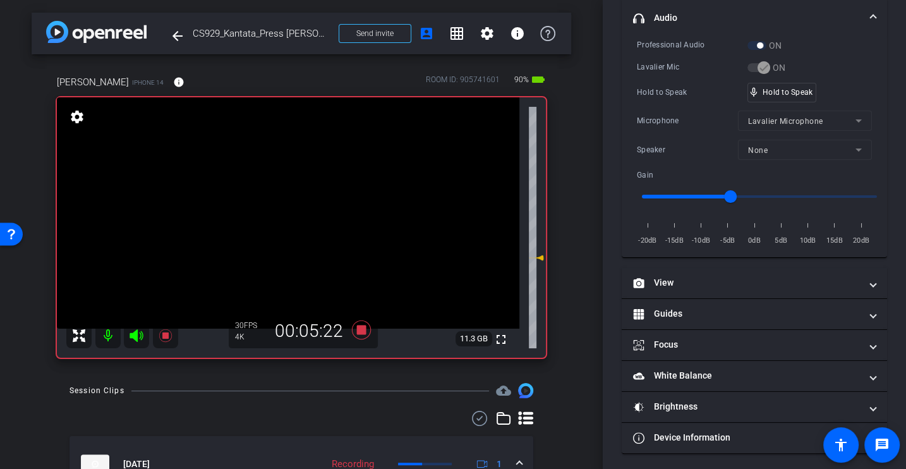
click at [657, 111] on div "Microphone Lavalier Microphone" at bounding box center [754, 121] width 235 height 20
click at [366, 387] on div "Session Clips cloud_upload" at bounding box center [302, 390] width 464 height 15
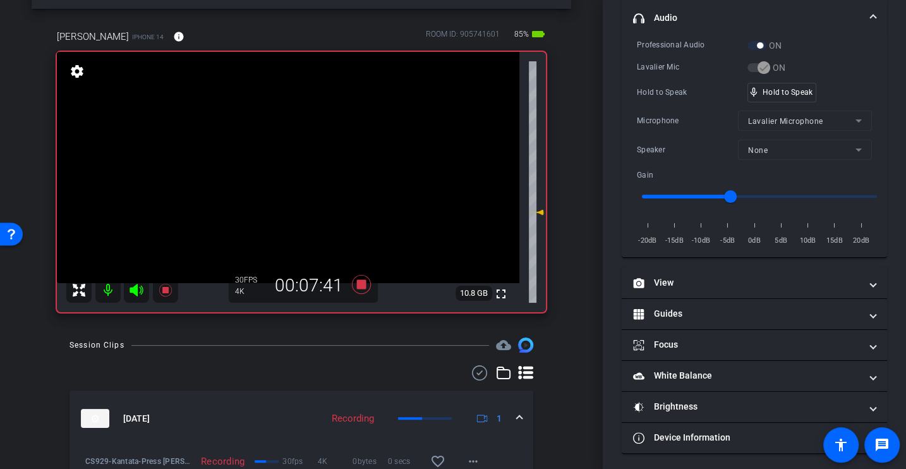
scroll to position [45, 0]
click at [344, 358] on div "Session Clips cloud_upload [DATE] Recording 1 CS929-Kantata-Press [PERSON_NAME]…" at bounding box center [302, 469] width 540 height 262
click at [174, 355] on div "Session Clips cloud_upload [DATE] Recording 1 CS929-Kantata-Press [PERSON_NAME]…" at bounding box center [302, 469] width 540 height 262
click at [648, 106] on div "Professional Audio ON Lavalier Mic ON Hold to Speak mic_none Hold to Speak Micr…" at bounding box center [754, 143] width 235 height 209
click at [394, 342] on div "Session Clips cloud_upload" at bounding box center [302, 345] width 464 height 15
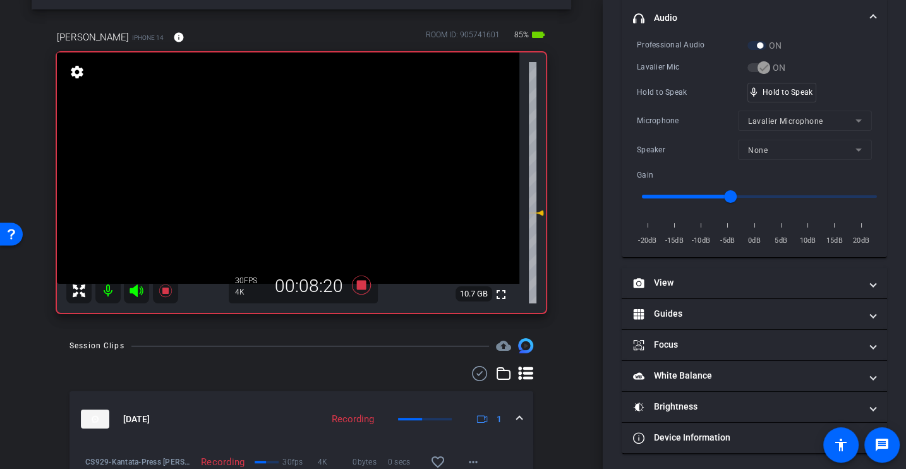
click at [670, 128] on div "Microphone Lavalier Microphone" at bounding box center [754, 121] width 235 height 20
click at [374, 339] on div "Session Clips cloud_upload" at bounding box center [302, 345] width 464 height 15
click at [662, 105] on div "Professional Audio ON Lavalier Mic ON Hold to Speak mic_none Hold to Speak Micr…" at bounding box center [754, 143] width 235 height 209
click at [362, 286] on icon at bounding box center [361, 285] width 19 height 19
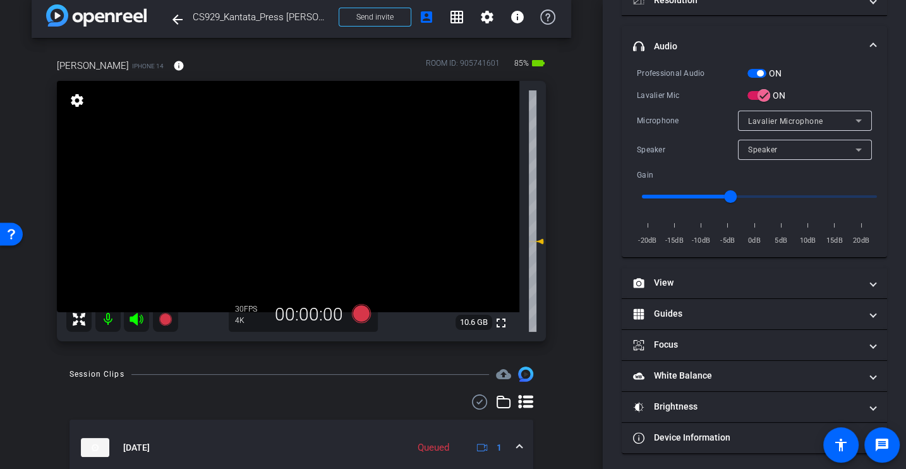
scroll to position [0, 0]
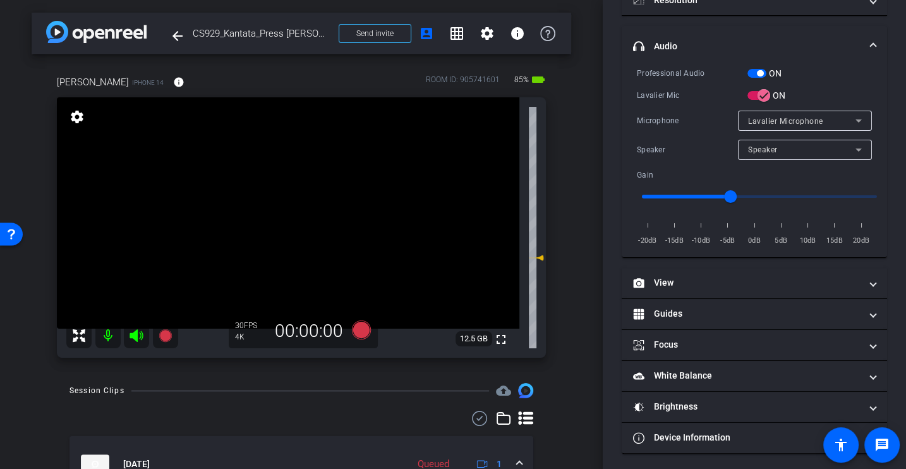
click at [360, 329] on icon at bounding box center [361, 329] width 19 height 19
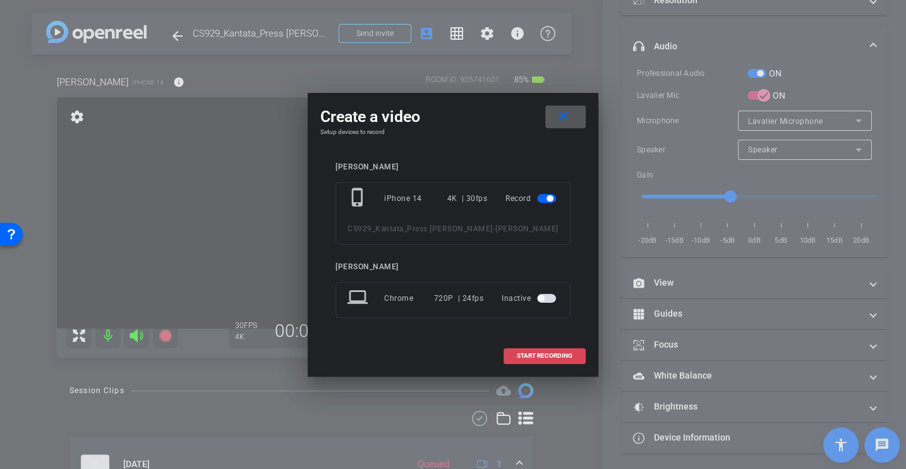
click at [540, 365] on span at bounding box center [544, 356] width 81 height 30
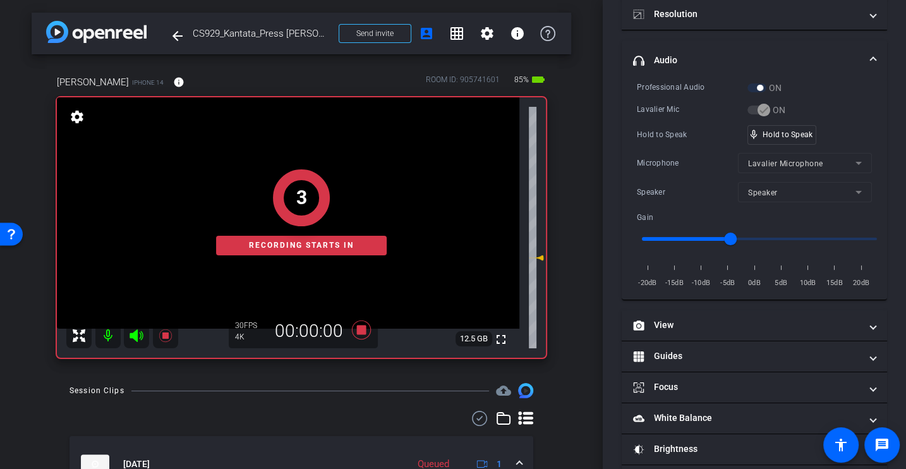
scroll to position [179, 0]
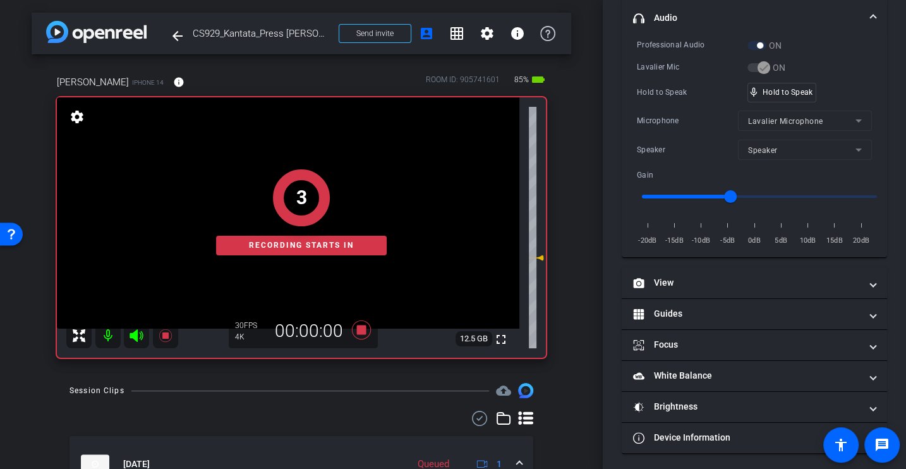
click at [683, 88] on div "Hold to Speak" at bounding box center [692, 92] width 111 height 13
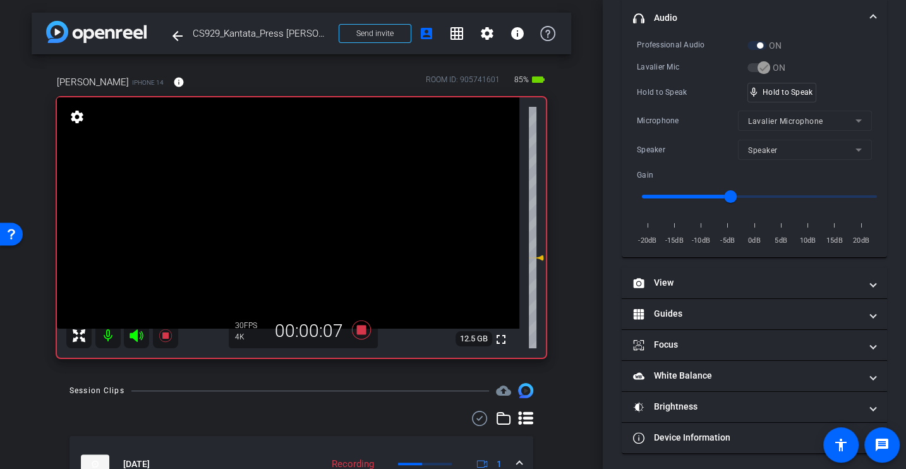
click at [683, 88] on div "Hold to Speak" at bounding box center [692, 92] width 111 height 13
click at [688, 94] on div "Hold to Speak" at bounding box center [692, 92] width 111 height 13
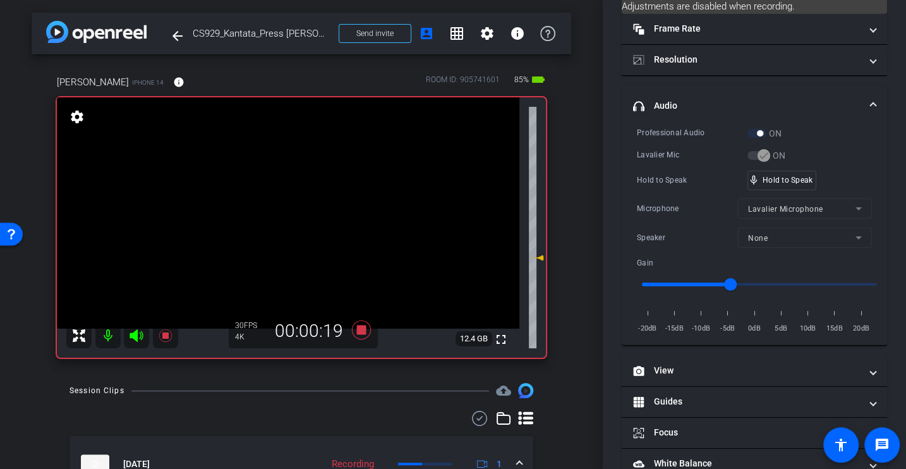
scroll to position [94, 0]
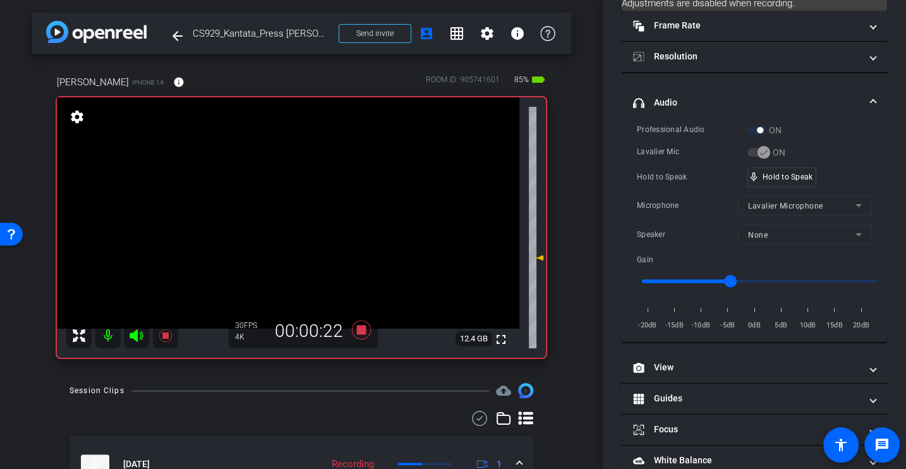
click at [682, 171] on div "Hold to Speak" at bounding box center [692, 177] width 111 height 13
click at [671, 176] on div "Hold to Speak" at bounding box center [692, 177] width 111 height 13
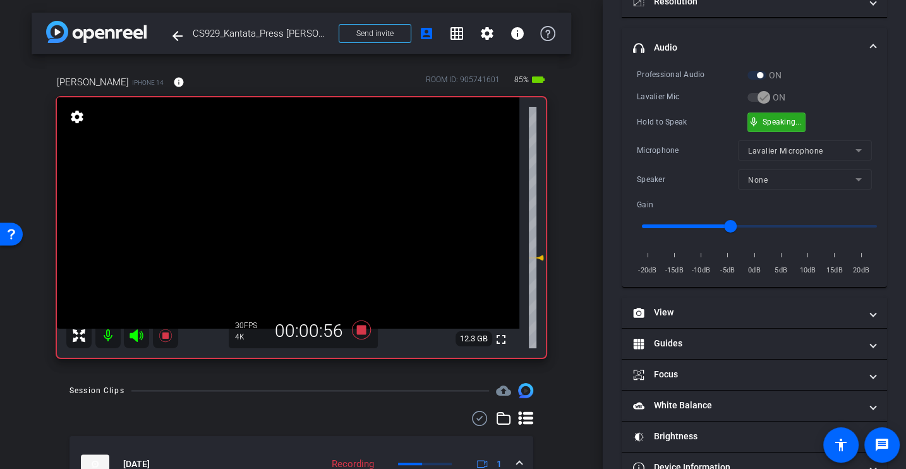
scroll to position [179, 0]
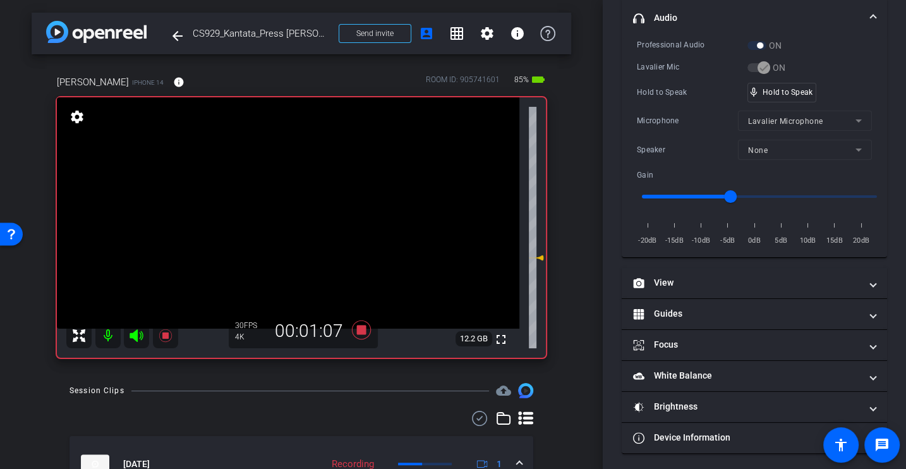
click at [676, 107] on div "Professional Audio ON Lavalier Mic ON Hold to Speak mic_none Hold to Speak Micr…" at bounding box center [754, 143] width 235 height 209
click at [679, 118] on div "Microphone" at bounding box center [687, 120] width 101 height 13
click at [681, 111] on div "Microphone Lavalier Microphone" at bounding box center [754, 121] width 235 height 20
click at [700, 91] on div "Hold to Speak" at bounding box center [692, 92] width 111 height 13
click at [695, 86] on div "Hold to Speak" at bounding box center [692, 92] width 111 height 13
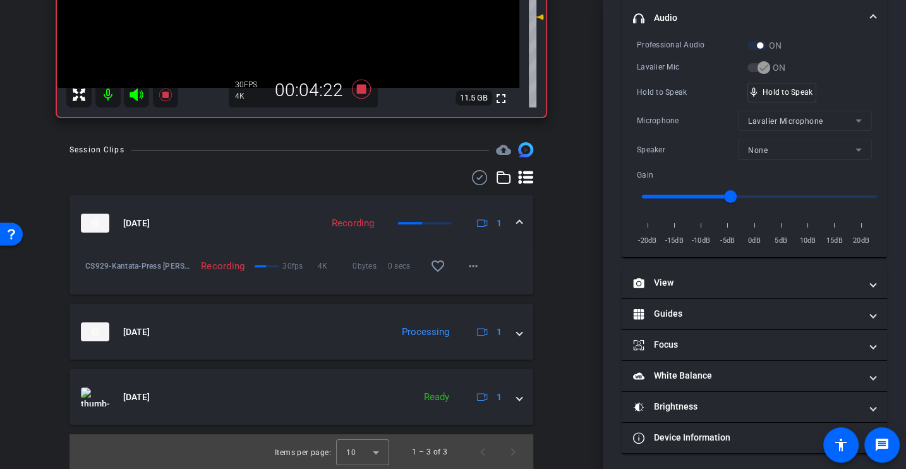
scroll to position [0, 0]
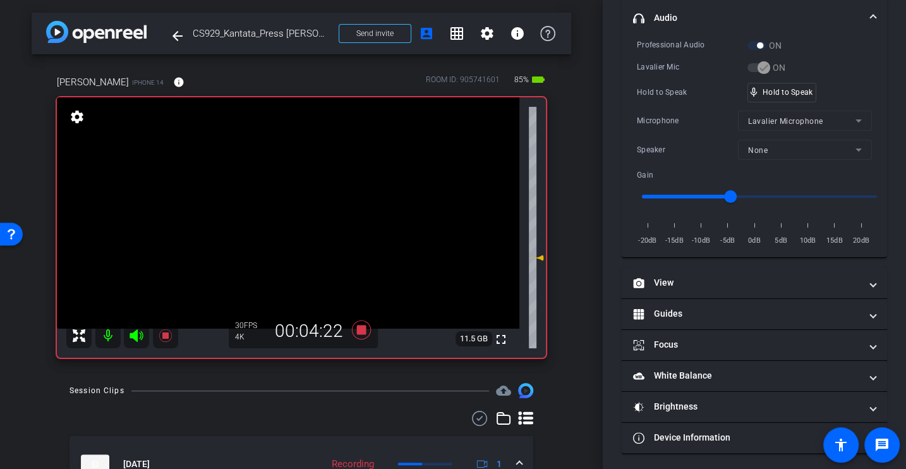
click at [688, 86] on div "Hold to Speak" at bounding box center [692, 92] width 111 height 13
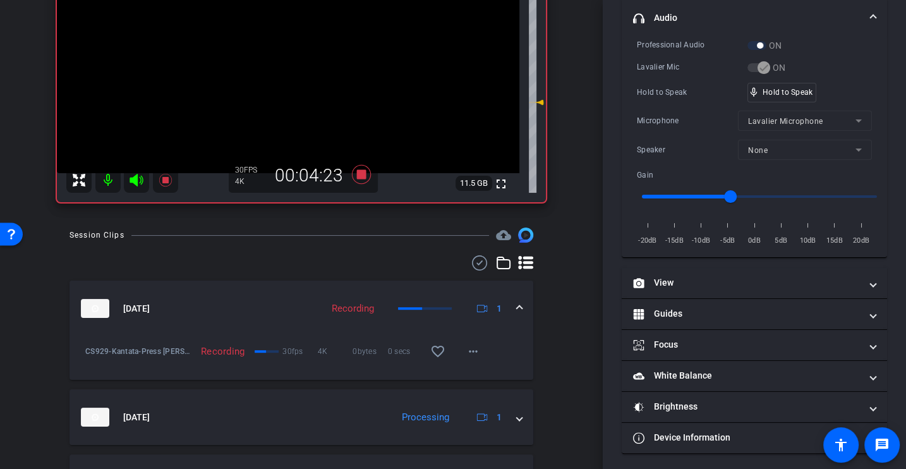
scroll to position [241, 0]
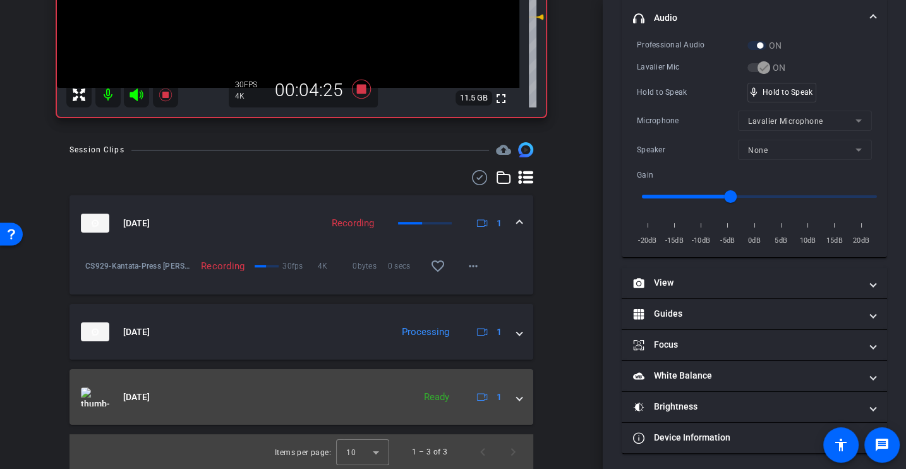
click at [528, 389] on mat-expansion-panel-header "[DATE] Ready 1" at bounding box center [302, 397] width 464 height 56
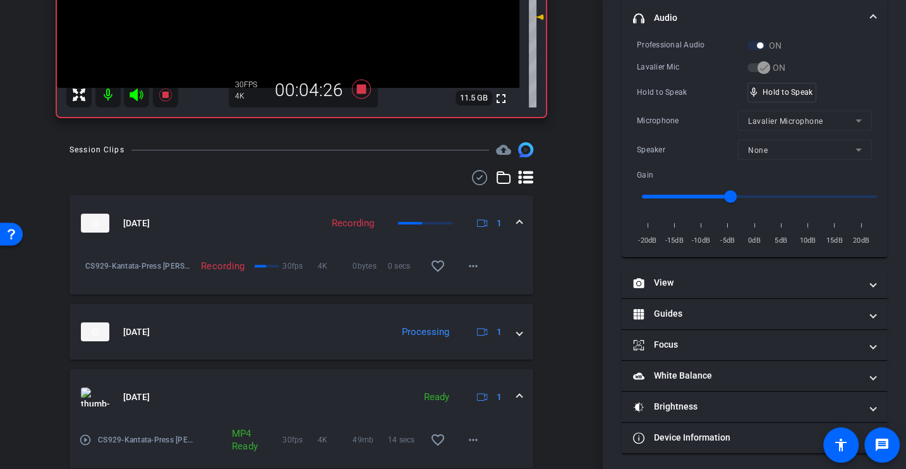
click at [87, 441] on mat-icon "play_circle_outline" at bounding box center [85, 440] width 13 height 13
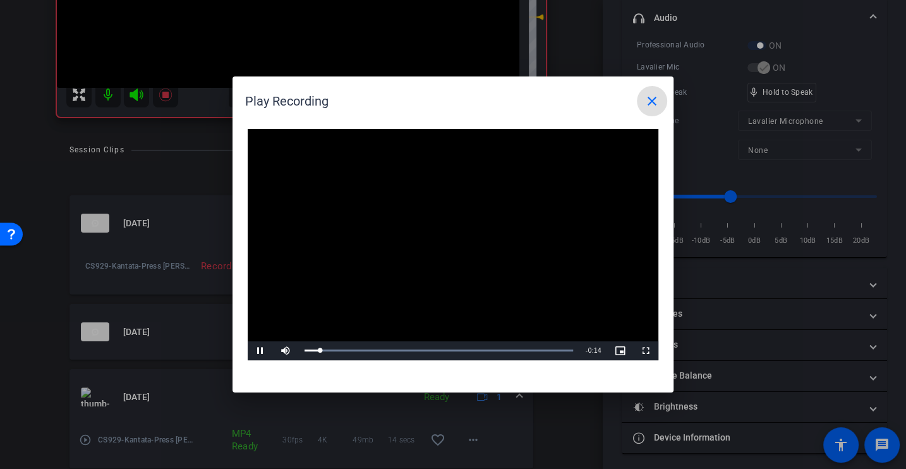
click at [648, 95] on mat-icon "close" at bounding box center [652, 101] width 15 height 15
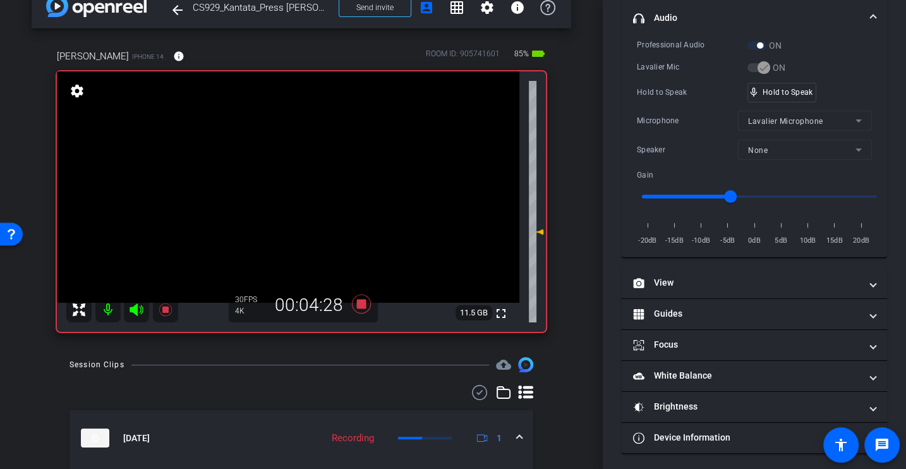
scroll to position [0, 0]
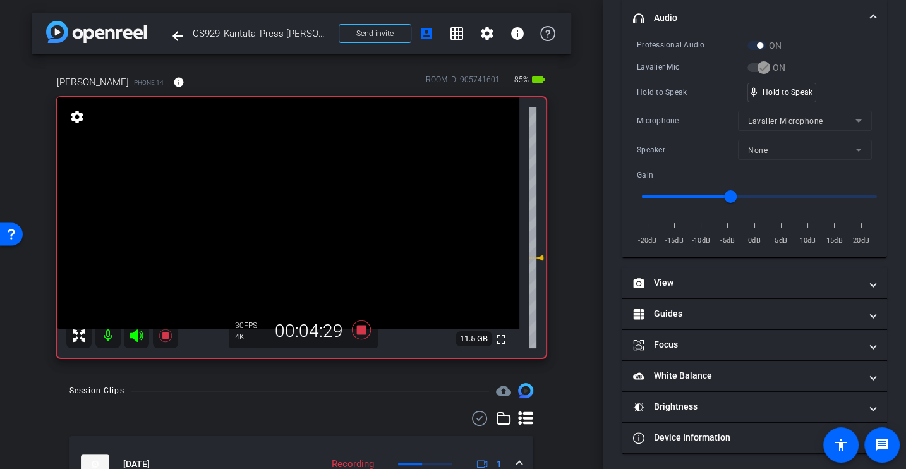
click at [681, 102] on div "Professional Audio ON Lavalier Mic ON Hold to Speak mic_none Hold to Speak Micr…" at bounding box center [754, 143] width 235 height 209
click at [366, 331] on icon at bounding box center [361, 330] width 30 height 23
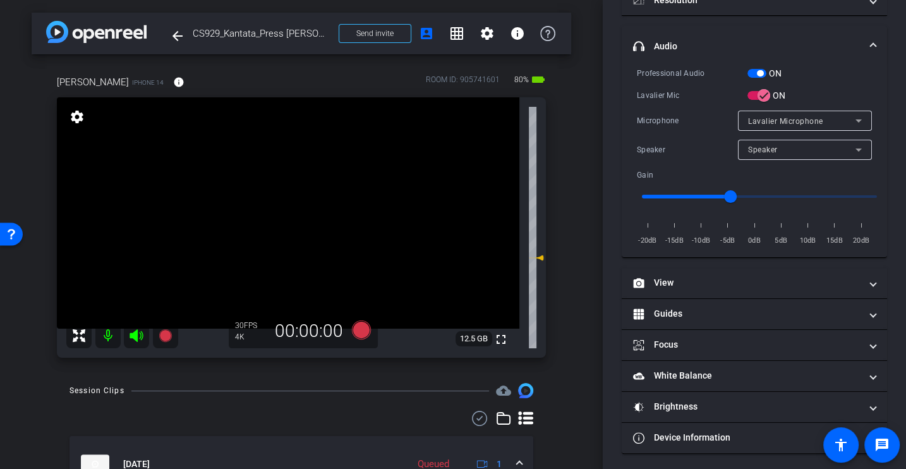
click at [674, 123] on div "Microphone" at bounding box center [687, 120] width 101 height 13
click at [356, 331] on icon at bounding box center [361, 329] width 19 height 19
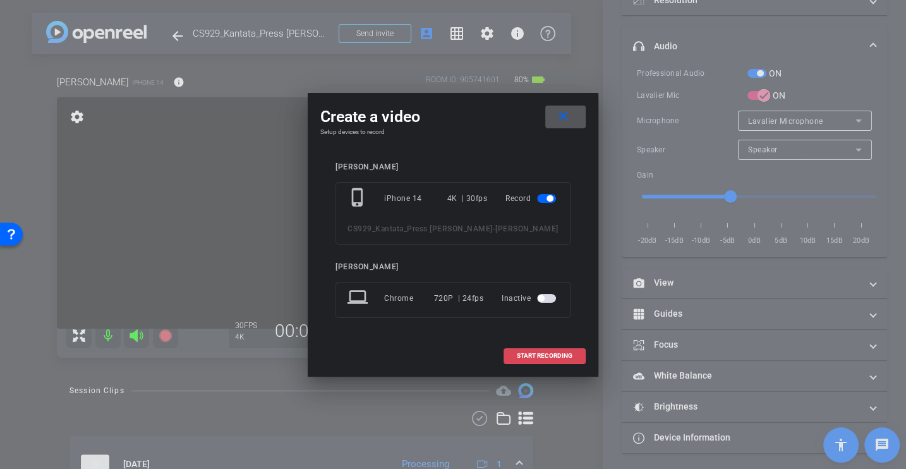
click at [528, 358] on span "START RECORDING" at bounding box center [545, 356] width 56 height 6
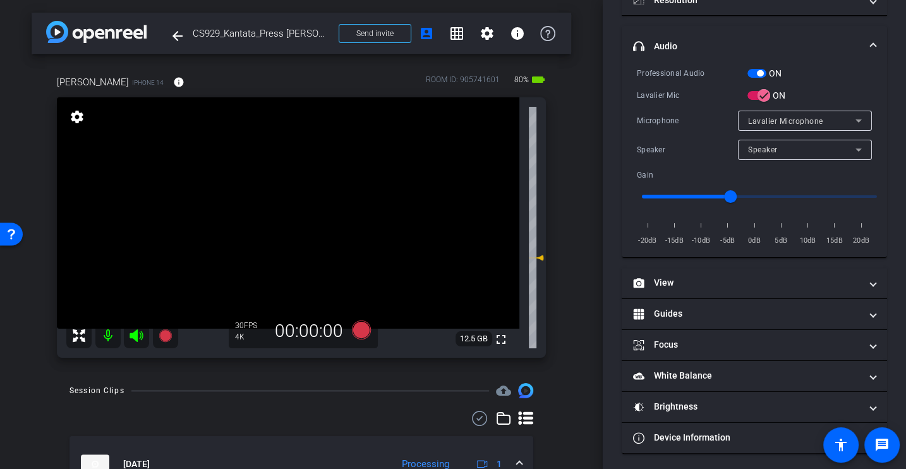
scroll to position [179, 0]
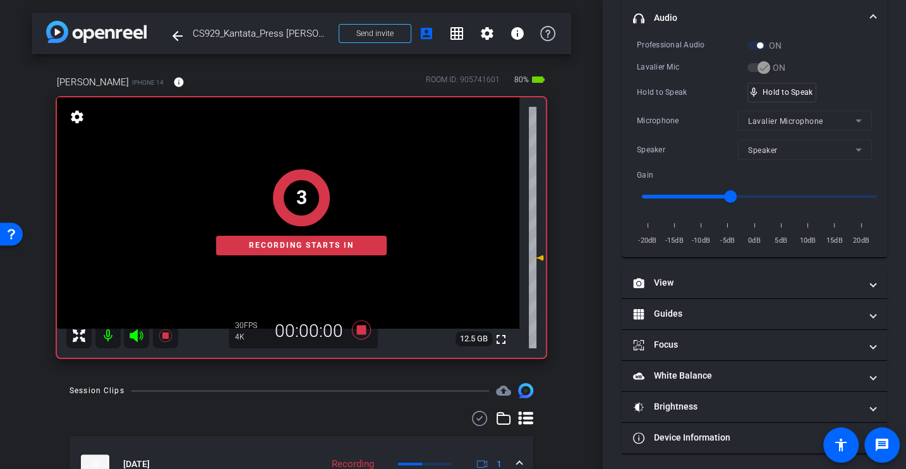
click at [672, 118] on div "Microphone" at bounding box center [687, 120] width 101 height 13
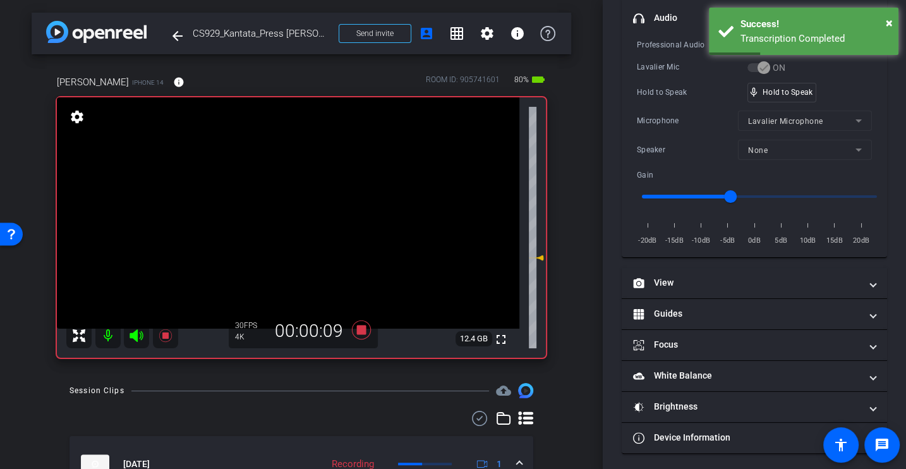
click at [676, 83] on div "Hold to Speak mic_none Hold to Speak" at bounding box center [754, 93] width 235 height 20
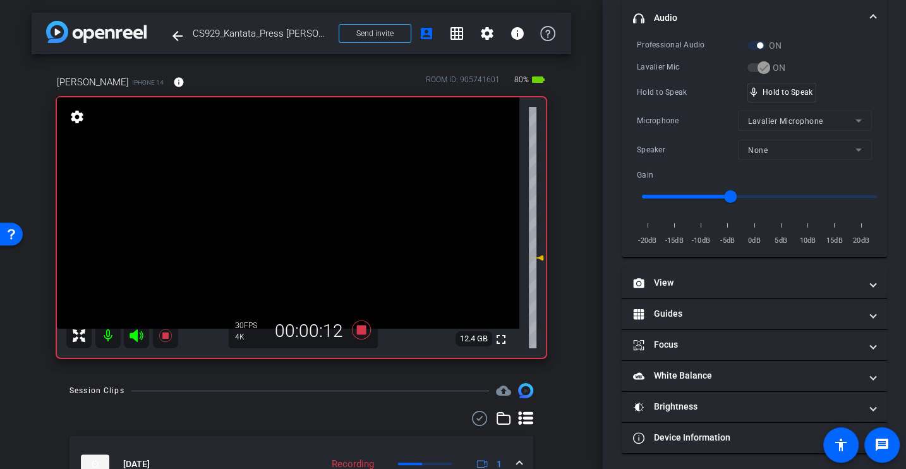
click at [670, 111] on div "Microphone Lavalier Microphone" at bounding box center [754, 121] width 235 height 20
click at [659, 111] on div "Microphone Lavalier Microphone" at bounding box center [754, 121] width 235 height 20
click at [669, 100] on div "Hold to Speak mic_none Hold to Speak" at bounding box center [754, 93] width 235 height 20
click at [669, 90] on div "Hold to Speak" at bounding box center [692, 92] width 111 height 13
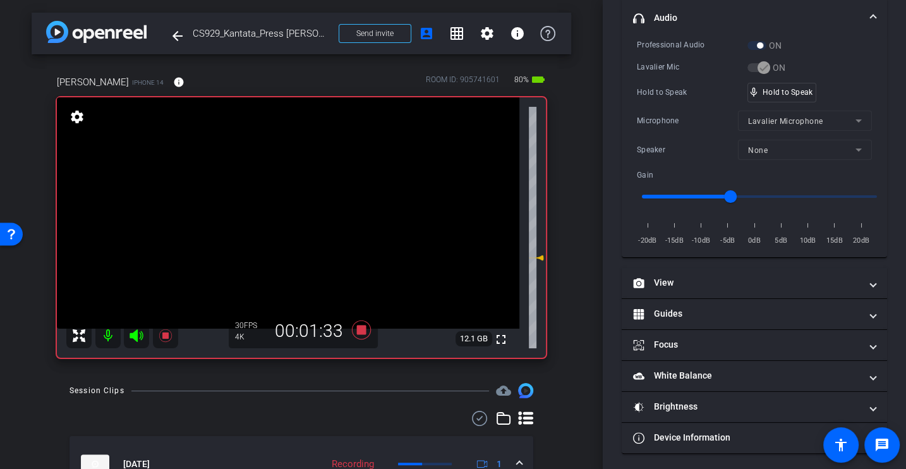
click at [681, 94] on div "Hold to Speak" at bounding box center [692, 92] width 111 height 13
click at [640, 92] on div "Hold to Speak" at bounding box center [692, 92] width 111 height 13
click at [669, 95] on div "Hold to Speak" at bounding box center [692, 92] width 111 height 13
click at [681, 86] on div "Hold to Speak" at bounding box center [692, 92] width 111 height 13
click at [664, 78] on div "Professional Audio ON Lavalier Mic ON Hold to Speak mic_none Hold to Speak Micr…" at bounding box center [754, 143] width 235 height 209
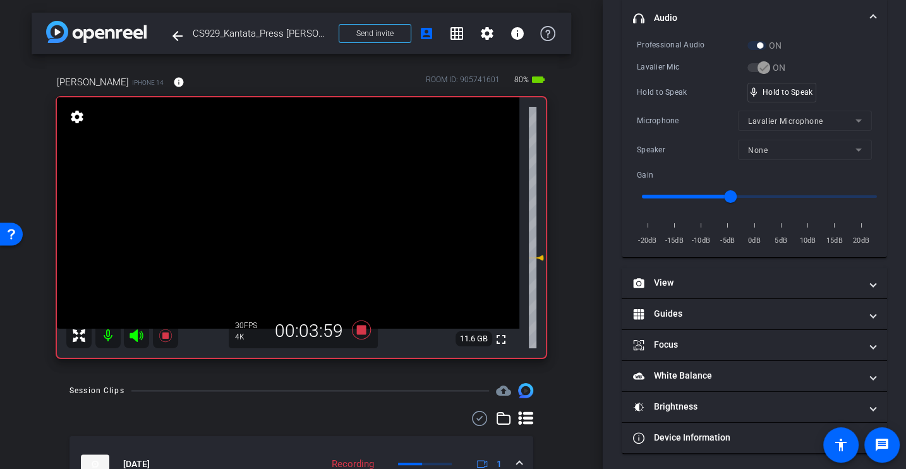
click at [665, 97] on div "Hold to Speak mic_none Hold to Speak" at bounding box center [754, 93] width 235 height 20
click at [674, 100] on div "Hold to Speak mic_none Hold to Speak" at bounding box center [754, 93] width 235 height 20
click at [655, 86] on div "Hold to Speak" at bounding box center [692, 92] width 111 height 13
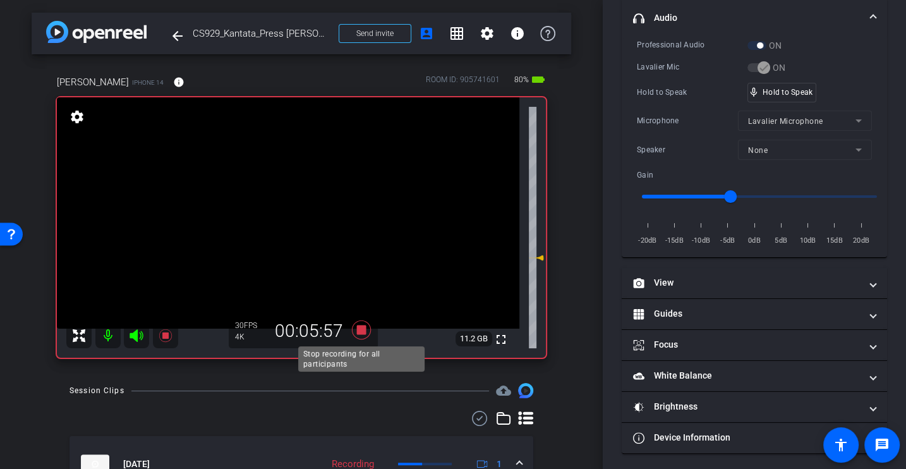
click at [358, 331] on icon at bounding box center [361, 329] width 19 height 19
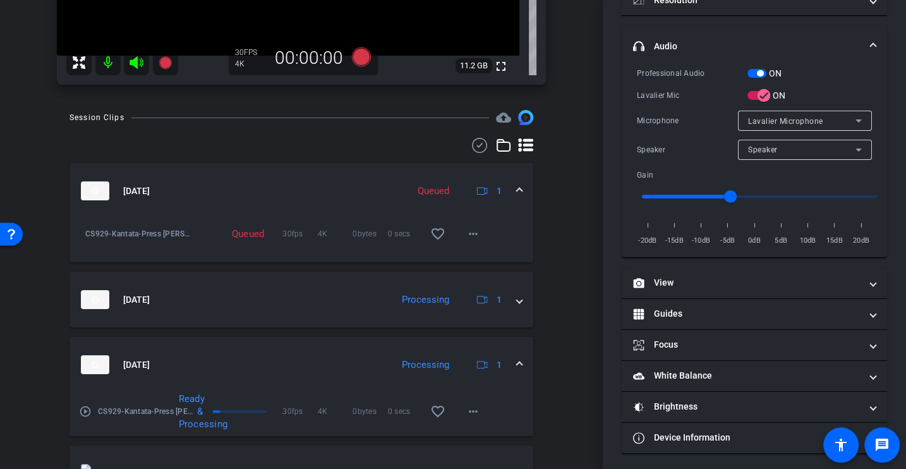
scroll to position [0, 0]
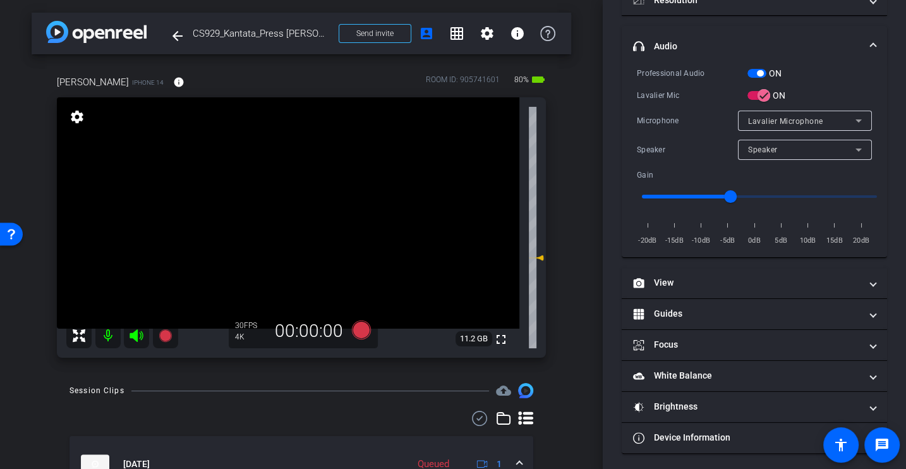
click at [665, 125] on div "Microphone" at bounding box center [687, 120] width 101 height 13
click at [671, 123] on div "Microphone" at bounding box center [687, 120] width 101 height 13
click at [658, 108] on div "Professional Audio ON Lavalier Mic ON Microphone Lavalier Microphone Speaker Sp…" at bounding box center [754, 156] width 235 height 181
click at [661, 115] on div "Microphone" at bounding box center [687, 120] width 101 height 13
click at [690, 95] on div "Lavalier Mic" at bounding box center [692, 95] width 111 height 13
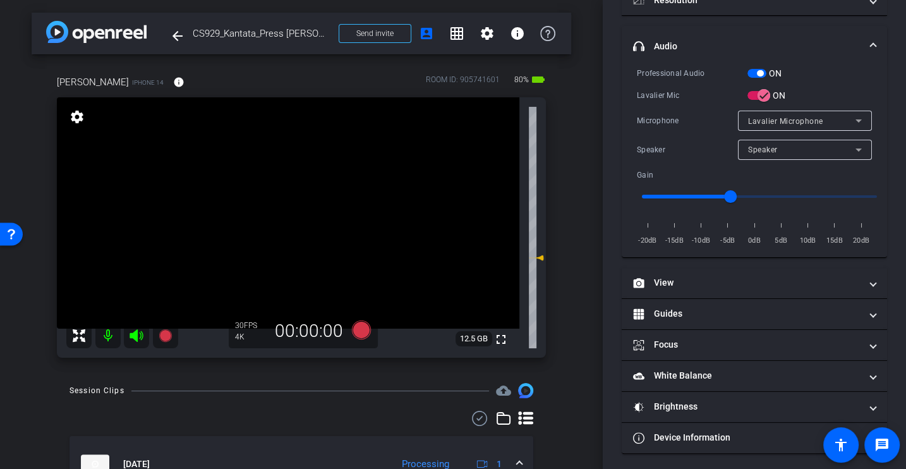
click at [356, 414] on div at bounding box center [302, 418] width 464 height 15
click at [358, 332] on icon at bounding box center [361, 329] width 19 height 19
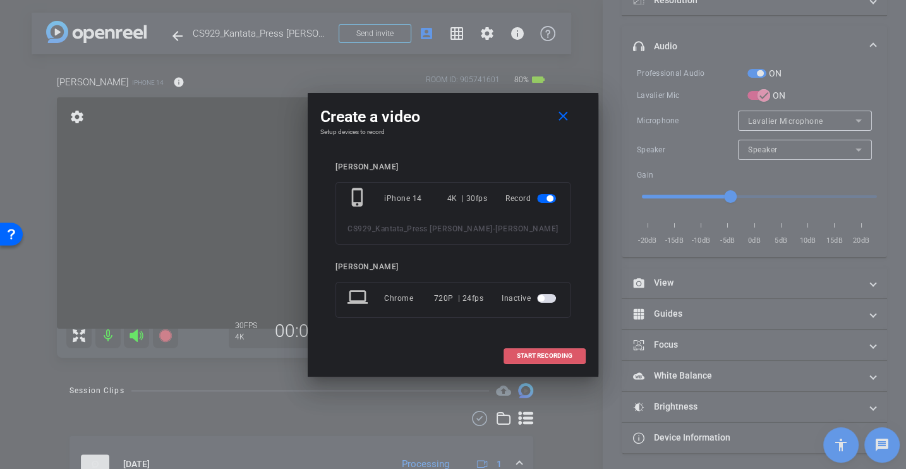
click at [547, 357] on span "START RECORDING" at bounding box center [545, 356] width 56 height 6
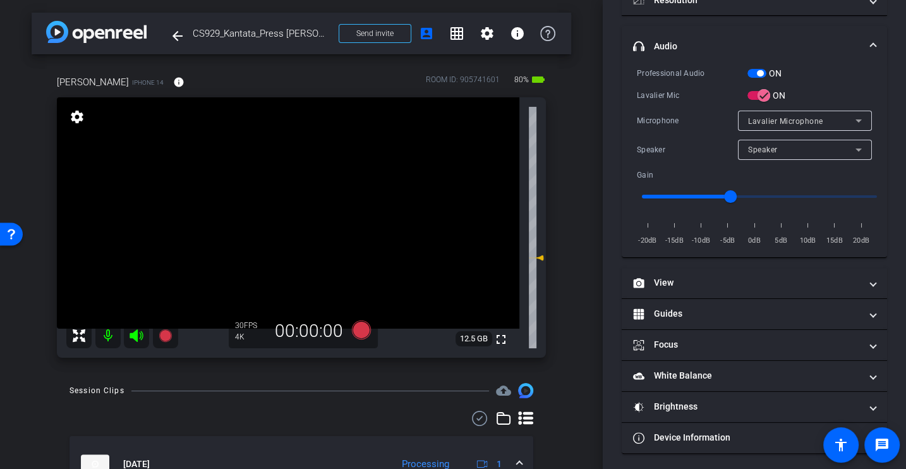
scroll to position [179, 0]
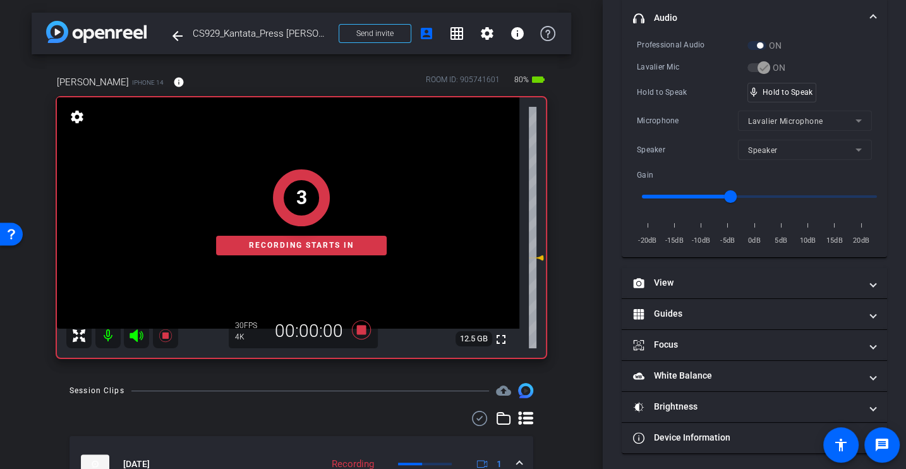
click at [667, 116] on div "Microphone" at bounding box center [687, 120] width 101 height 13
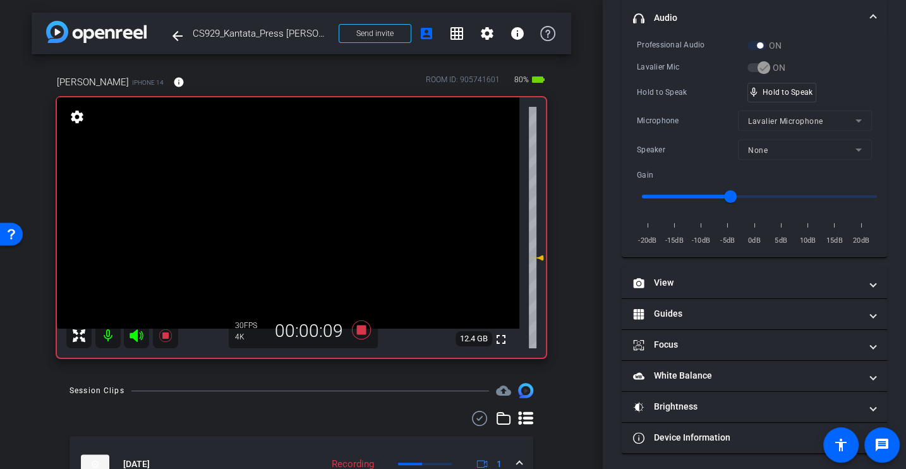
click at [693, 103] on div "Professional Audio ON Lavalier Mic ON Hold to Speak mic_none Hold to Speak Micr…" at bounding box center [754, 143] width 235 height 209
click at [668, 114] on div "Microphone" at bounding box center [687, 120] width 101 height 13
click at [672, 100] on div "Hold to Speak mic_none Hold to Speak" at bounding box center [754, 93] width 235 height 20
click at [669, 86] on div "Hold to Speak" at bounding box center [692, 92] width 111 height 13
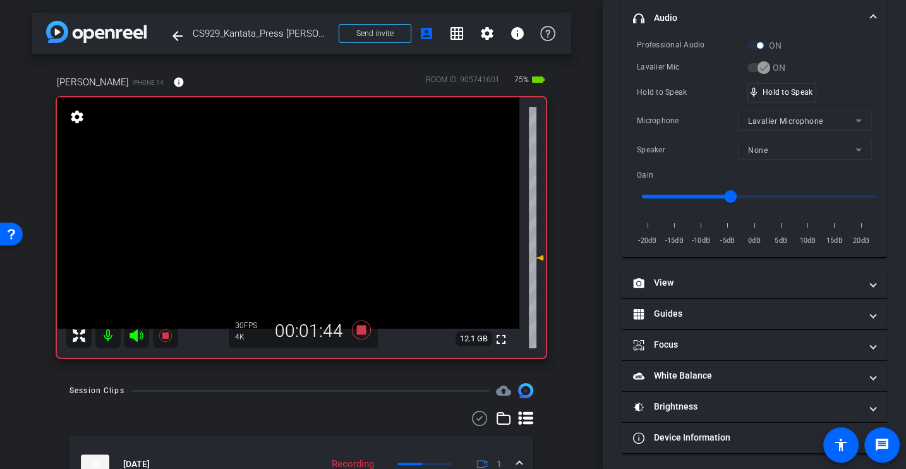
click at [677, 90] on div "Hold to Speak" at bounding box center [692, 92] width 111 height 13
click at [679, 94] on div "Hold to Speak" at bounding box center [692, 92] width 111 height 13
click at [692, 99] on div "Hold to Speak mic_none Hold to Speak" at bounding box center [754, 93] width 235 height 20
click at [646, 114] on div "Microphone" at bounding box center [687, 120] width 101 height 13
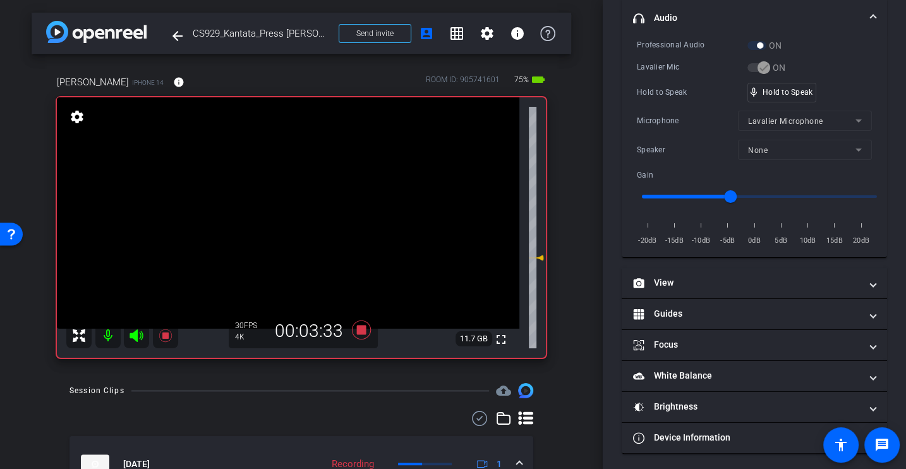
click at [650, 108] on div "Professional Audio ON Lavalier Mic ON Hold to Speak mic_none Hold to Speak Micr…" at bounding box center [754, 143] width 235 height 209
click at [656, 46] on div "Professional Audio" at bounding box center [692, 45] width 111 height 13
click at [642, 99] on div "Hold to Speak mic_none Hold to Speak" at bounding box center [754, 93] width 235 height 20
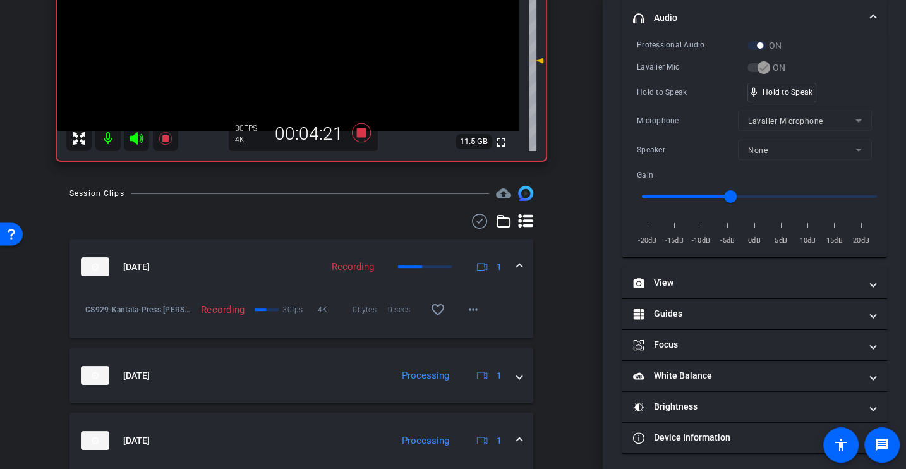
scroll to position [0, 0]
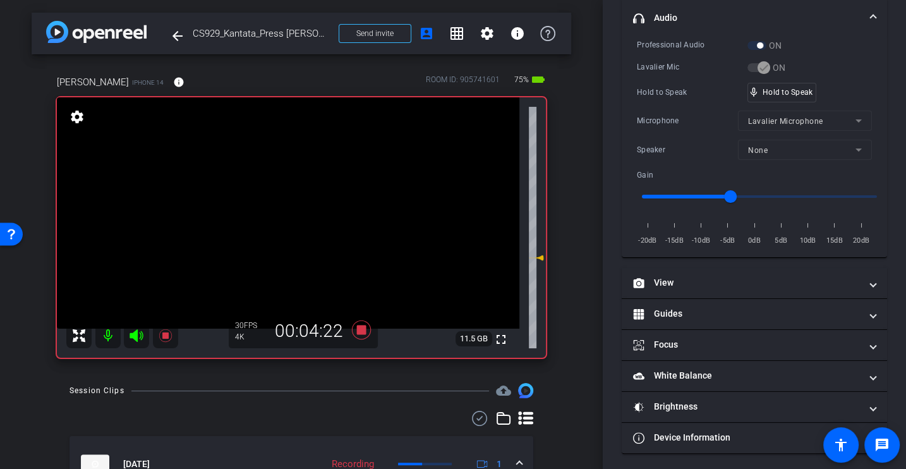
click at [664, 97] on div "Hold to Speak" at bounding box center [692, 92] width 111 height 13
click at [658, 88] on div "Hold to Speak" at bounding box center [692, 92] width 111 height 13
click at [678, 103] on div "Professional Audio ON Lavalier Mic ON Hold to Speak mic_none Hold to Speak Micr…" at bounding box center [754, 143] width 235 height 209
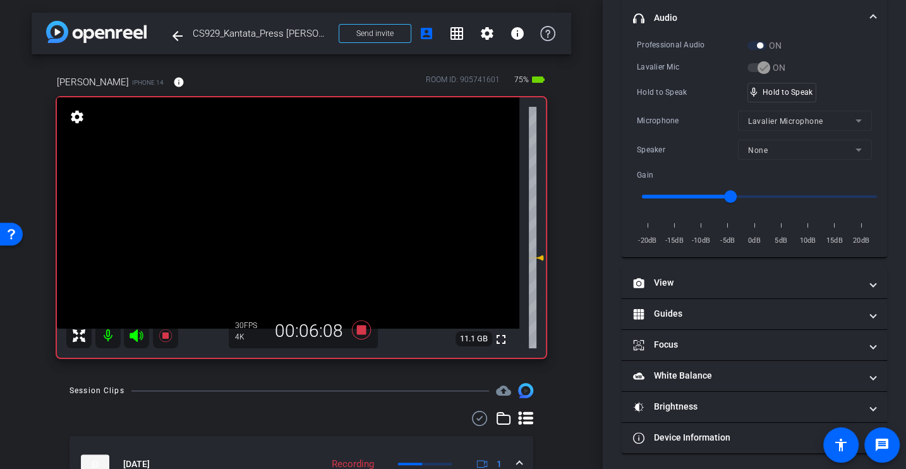
click at [662, 114] on div "Microphone" at bounding box center [687, 120] width 101 height 13
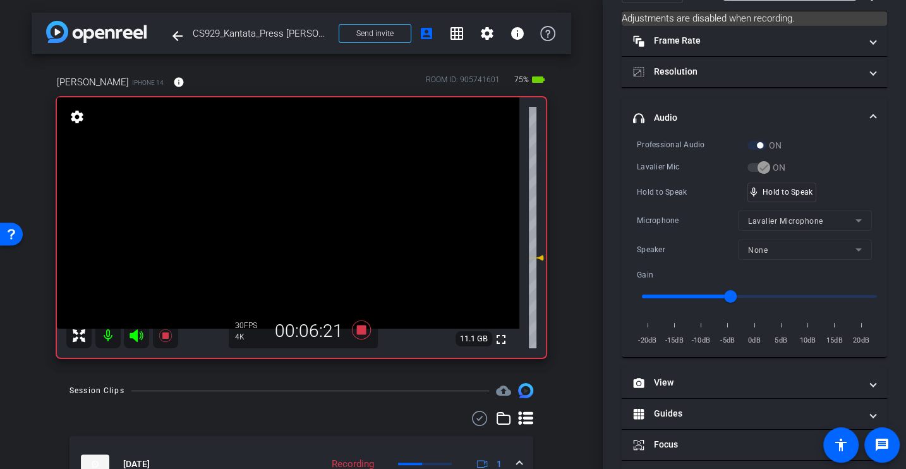
scroll to position [76, 0]
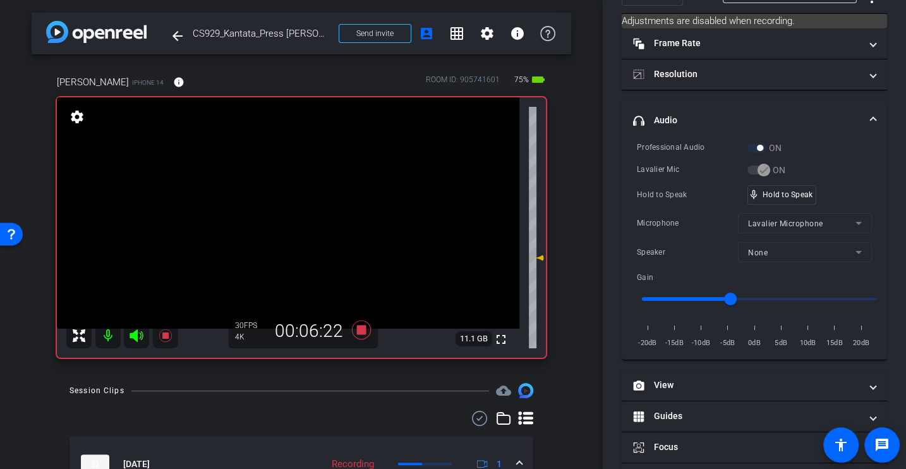
click at [688, 185] on div "Hold to Speak mic_none Hold to Speak" at bounding box center [754, 195] width 235 height 20
click at [647, 198] on div "Hold to Speak" at bounding box center [692, 194] width 111 height 13
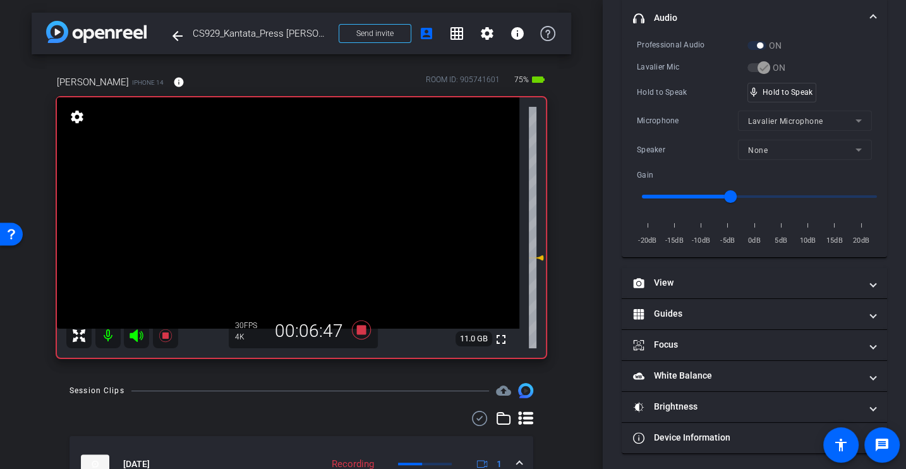
click at [684, 104] on div "Professional Audio ON Lavalier Mic ON Hold to Speak mic_none Hold to Speak Micr…" at bounding box center [754, 143] width 235 height 209
click at [358, 331] on icon at bounding box center [361, 329] width 19 height 19
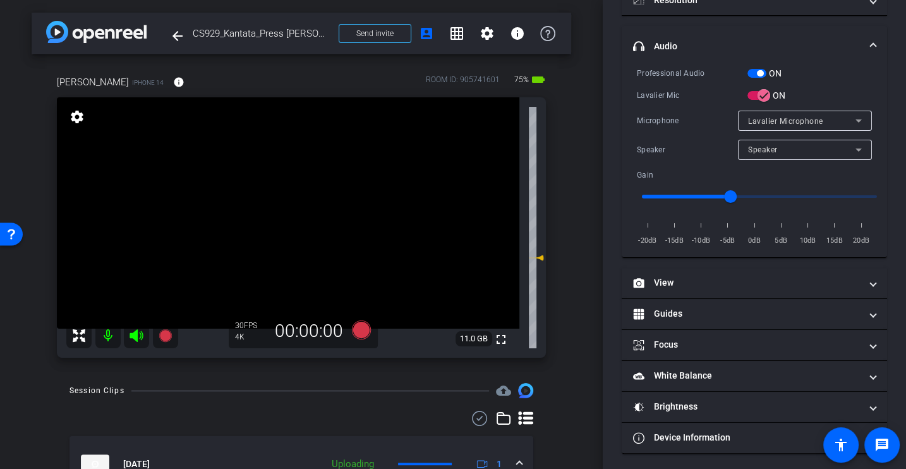
scroll to position [0, 0]
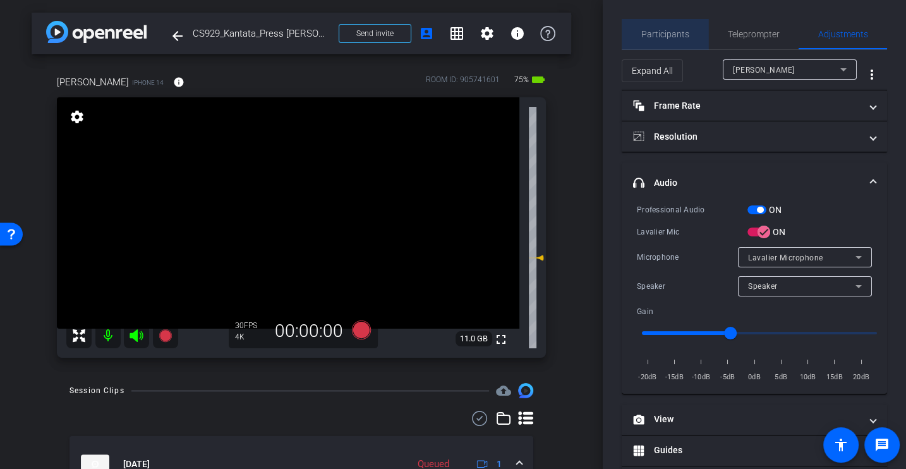
click at [675, 31] on span "Participants" at bounding box center [665, 34] width 48 height 9
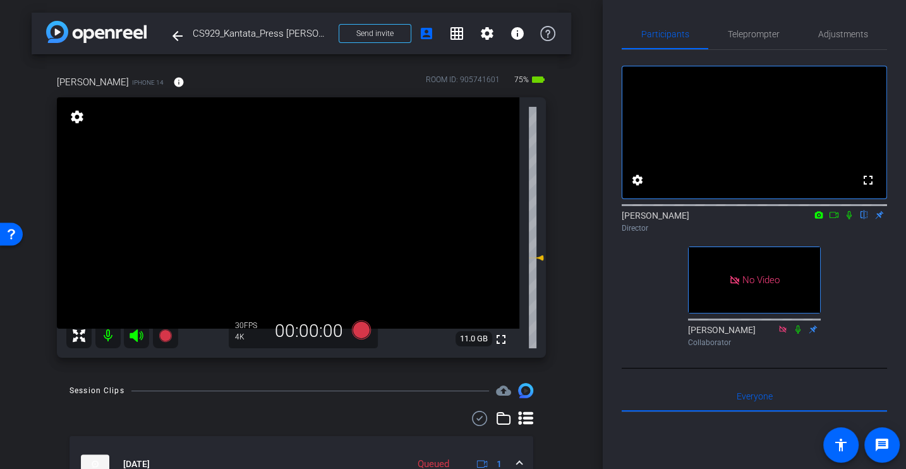
click at [589, 380] on div "arrow_back CS929_Kantata_Press [PERSON_NAME] Back to project Send invite accoun…" at bounding box center [301, 234] width 603 height 469
click at [636, 352] on div "fullscreen settings [PERSON_NAME] flip Director No Video [PERSON_NAME] Collabor…" at bounding box center [754, 201] width 265 height 302
click at [629, 312] on div "fullscreen settings [PERSON_NAME] flip Director No Video [PERSON_NAME] Collabor…" at bounding box center [754, 201] width 265 height 302
click at [655, 325] on div "fullscreen settings [PERSON_NAME] flip Director No Video [PERSON_NAME] Collabor…" at bounding box center [754, 201] width 265 height 302
click at [643, 324] on div "fullscreen settings [PERSON_NAME] flip Director No Video [PERSON_NAME] Collabor…" at bounding box center [754, 201] width 265 height 302
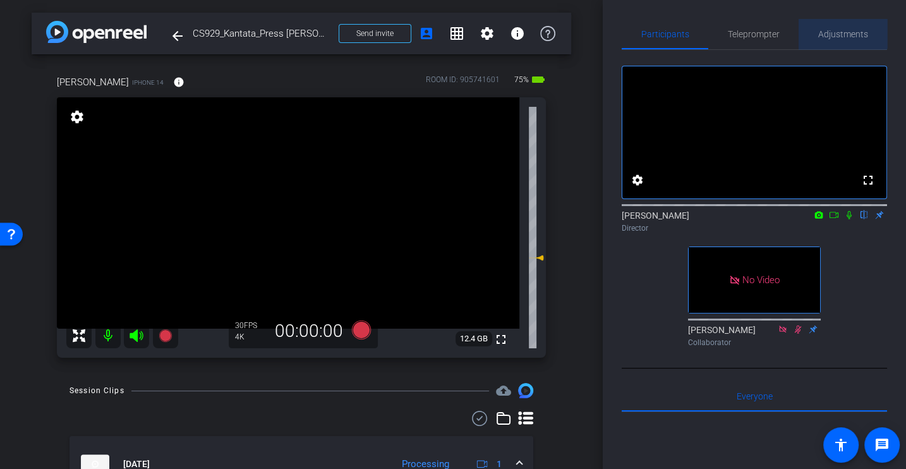
click at [837, 27] on span "Adjustments" at bounding box center [843, 34] width 50 height 30
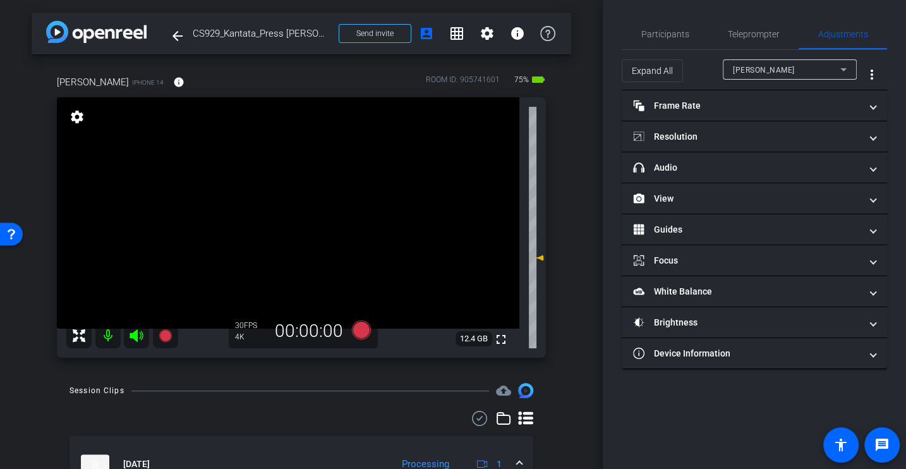
click at [633, 15] on div "Participants Teleprompter Adjustments settings [PERSON_NAME] flip Director [PER…" at bounding box center [754, 234] width 303 height 469
click at [686, 39] on span "Participants" at bounding box center [665, 34] width 48 height 9
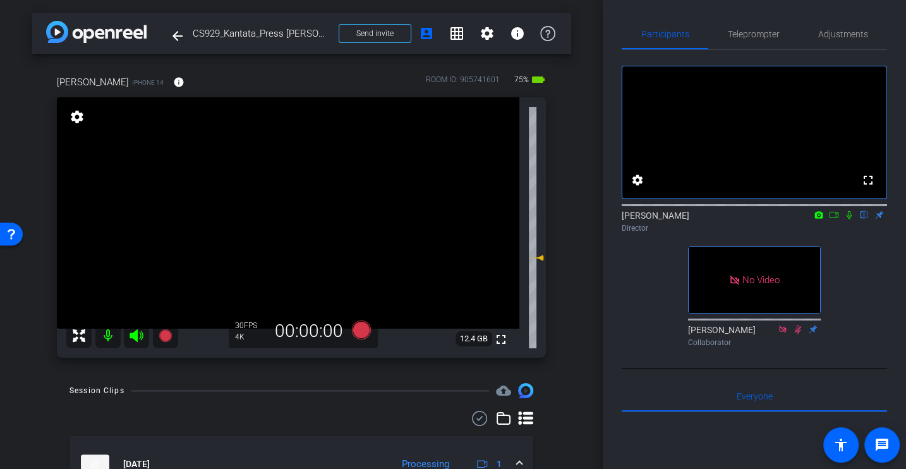
click at [583, 331] on div "arrow_back CS929_Kantata_Press [PERSON_NAME] Back to project Send invite accoun…" at bounding box center [301, 234] width 603 height 469
click at [837, 37] on span "Adjustments" at bounding box center [843, 34] width 50 height 9
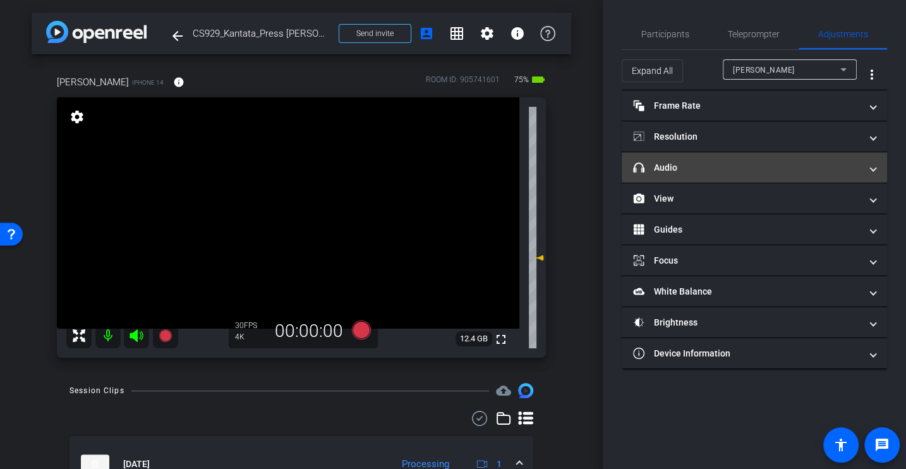
click at [694, 167] on mat-panel-title "headphone icon Audio" at bounding box center [747, 167] width 228 height 13
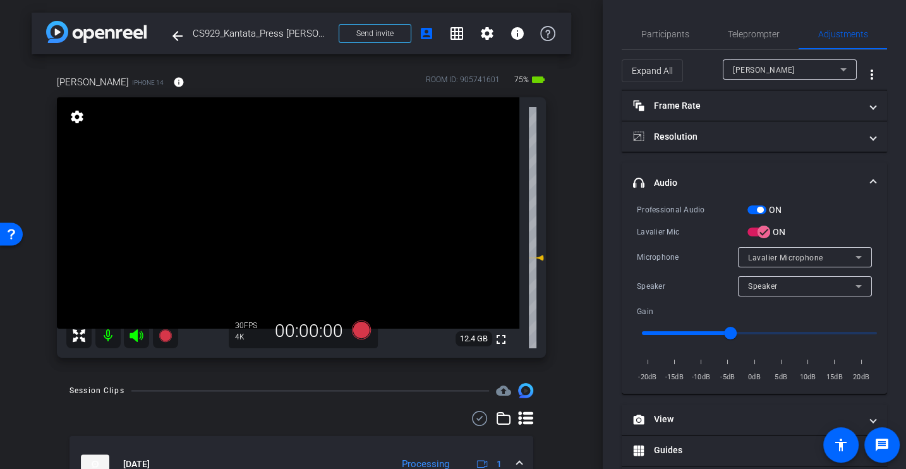
click at [687, 253] on div "Microphone" at bounding box center [687, 257] width 101 height 13
click at [665, 253] on div "Microphone" at bounding box center [687, 257] width 101 height 13
click at [664, 28] on span "Participants" at bounding box center [665, 34] width 48 height 30
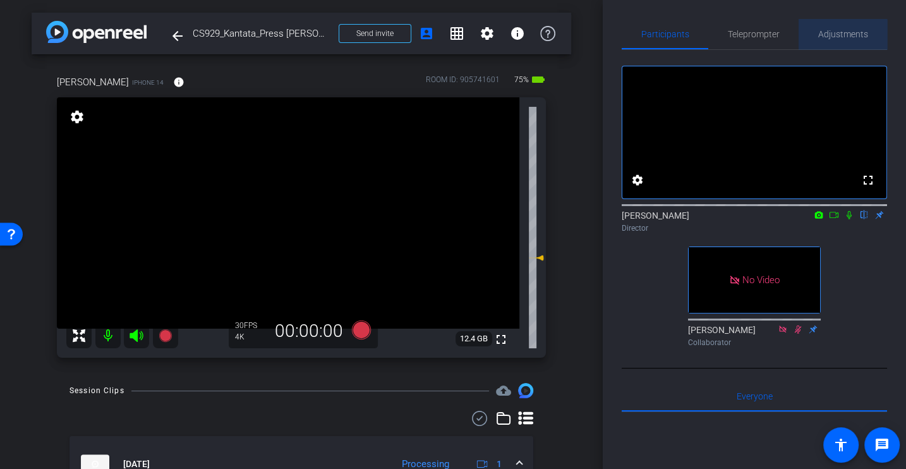
click at [834, 40] on span "Adjustments" at bounding box center [843, 34] width 50 height 30
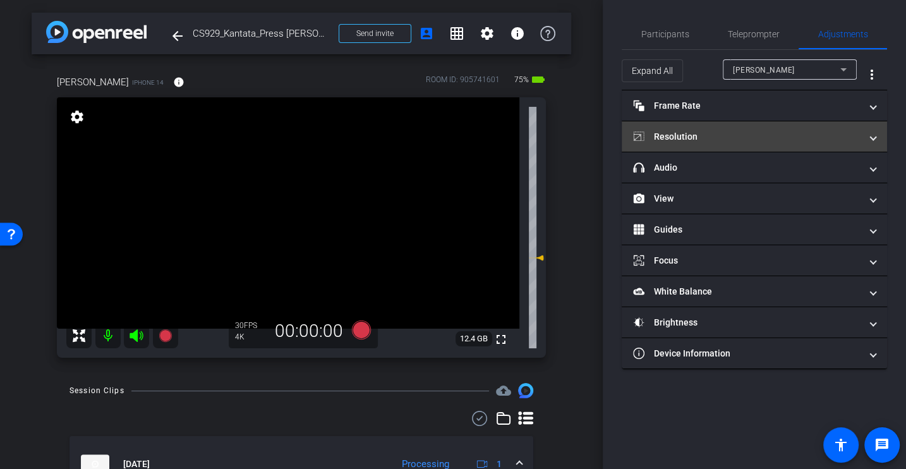
click at [714, 132] on mat-panel-title "Resolution" at bounding box center [747, 136] width 228 height 13
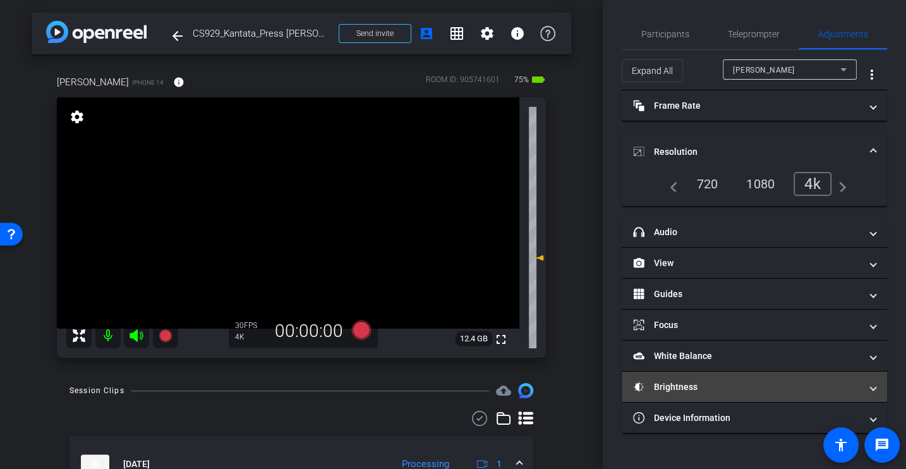
click at [710, 384] on mat-panel-title "Brightness" at bounding box center [747, 386] width 228 height 13
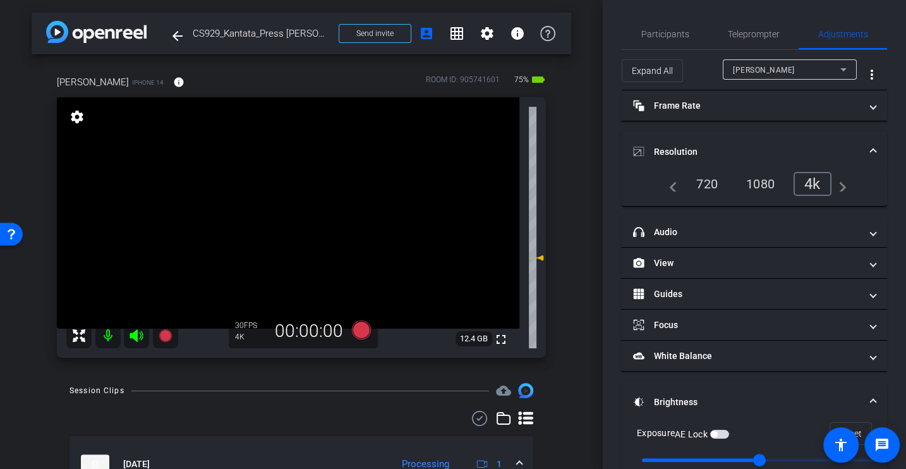
scroll to position [45, 0]
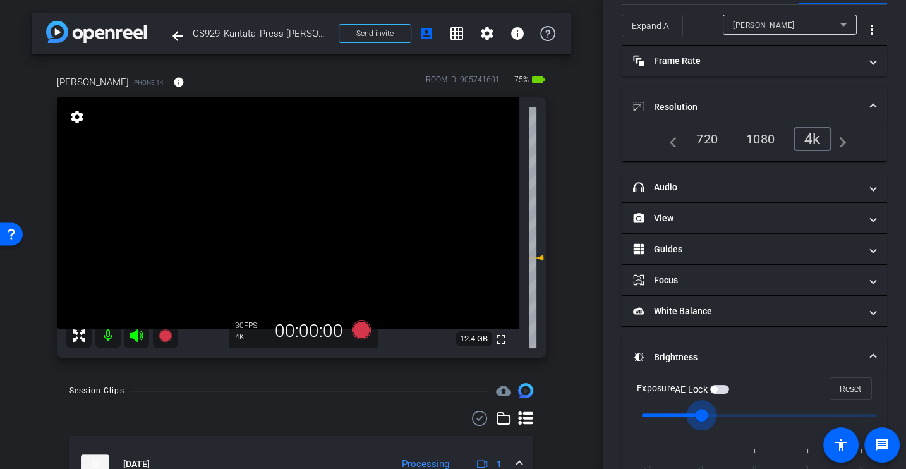
drag, startPoint x: 759, startPoint y: 410, endPoint x: 716, endPoint y: 410, distance: 43.0
type input "-1"
click at [716, 410] on input "range" at bounding box center [760, 415] width 262 height 28
click at [360, 334] on icon at bounding box center [361, 329] width 19 height 19
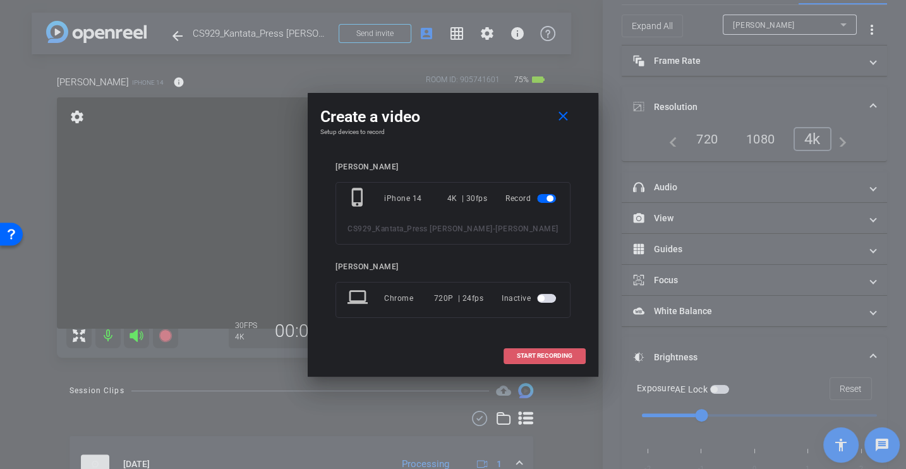
click at [547, 355] on span "START RECORDING" at bounding box center [545, 356] width 56 height 6
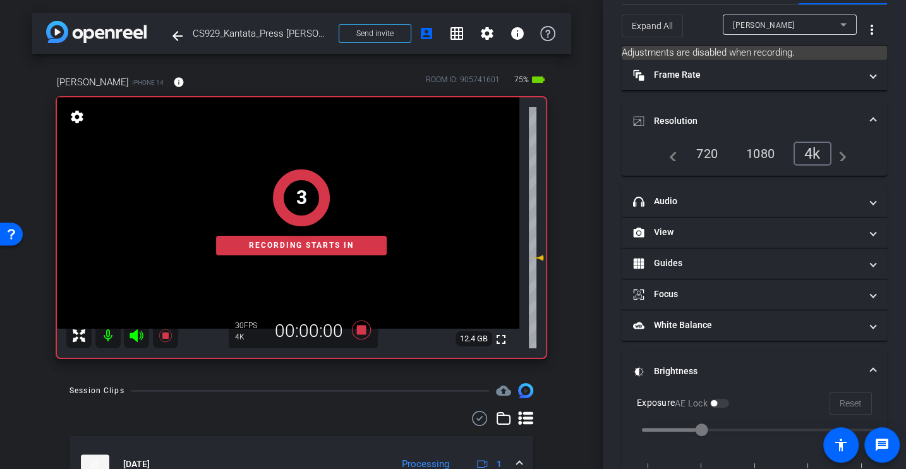
scroll to position [0, 0]
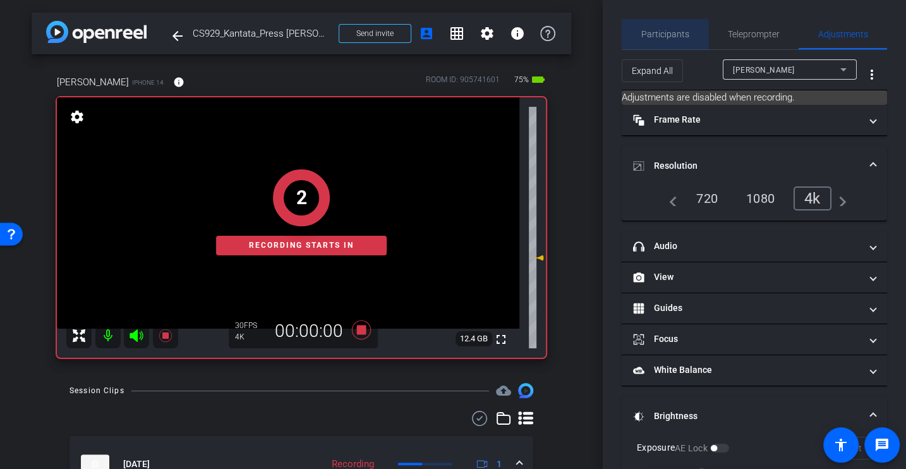
click at [656, 39] on span "Participants" at bounding box center [665, 34] width 48 height 30
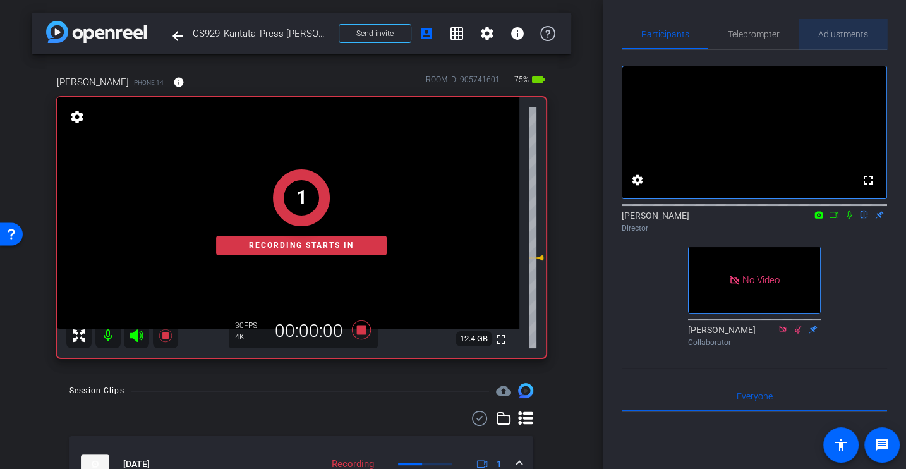
click at [860, 27] on span "Adjustments" at bounding box center [843, 34] width 50 height 30
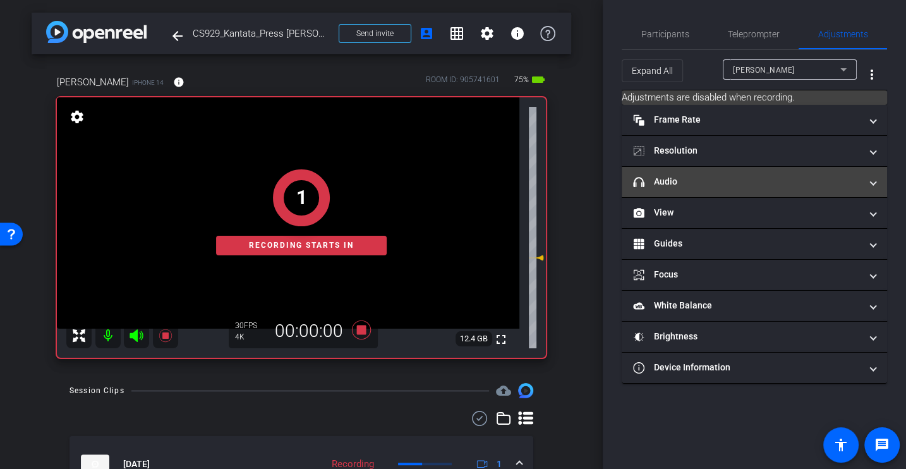
click at [702, 181] on mat-panel-title "headphone icon Audio" at bounding box center [747, 181] width 228 height 13
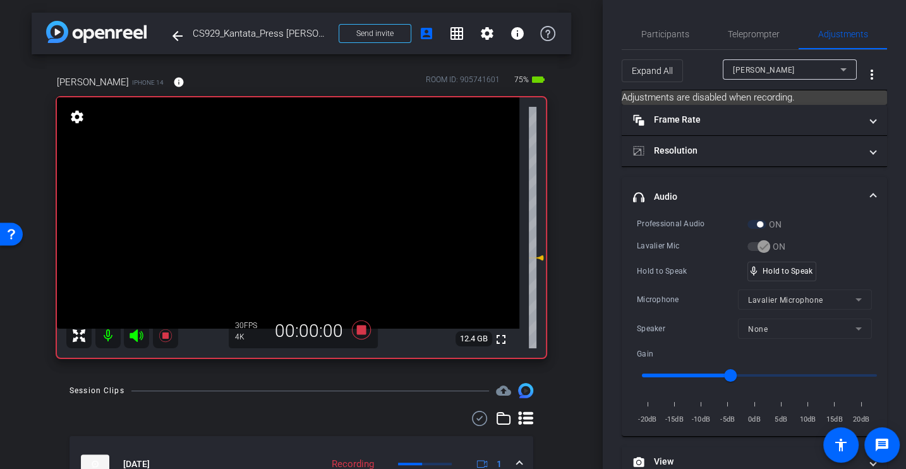
click at [683, 248] on div "Lavalier Mic" at bounding box center [692, 246] width 111 height 13
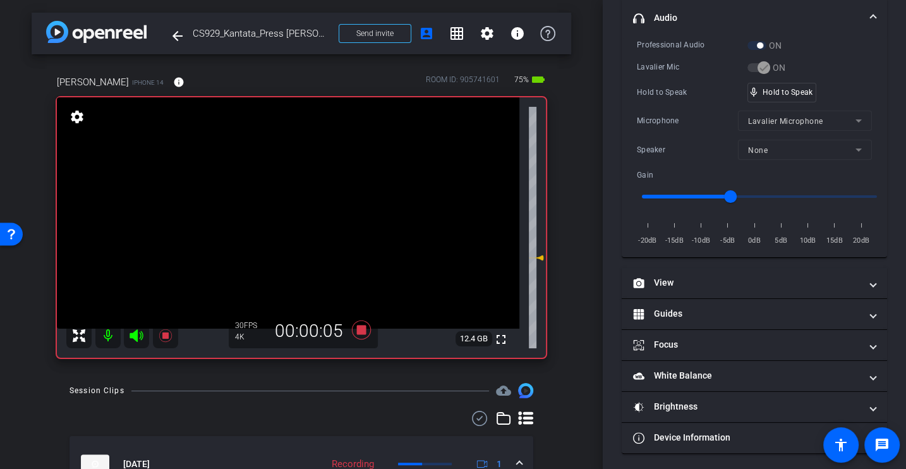
click at [665, 114] on div "Microphone" at bounding box center [687, 120] width 101 height 13
click at [358, 326] on icon at bounding box center [361, 329] width 19 height 19
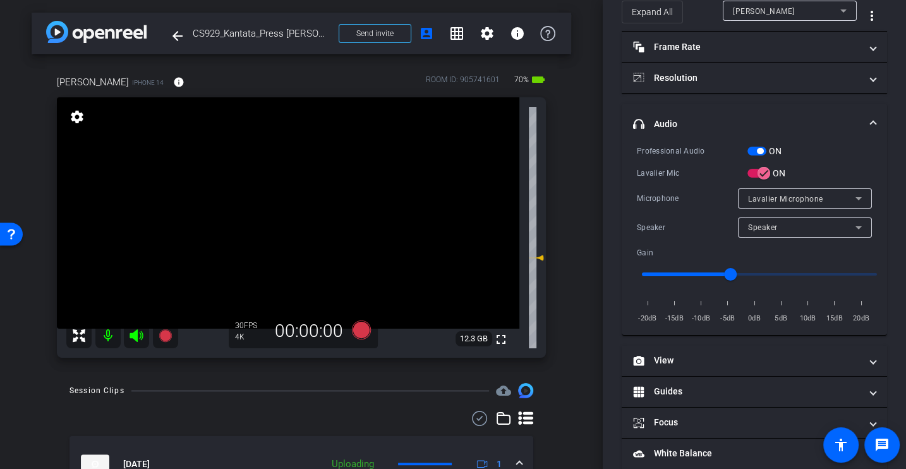
scroll to position [0, 0]
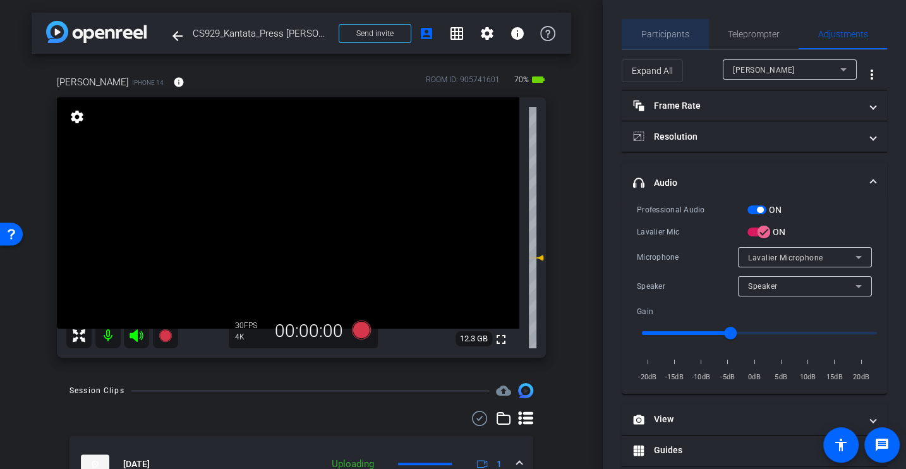
click at [671, 32] on span "Participants" at bounding box center [665, 34] width 48 height 9
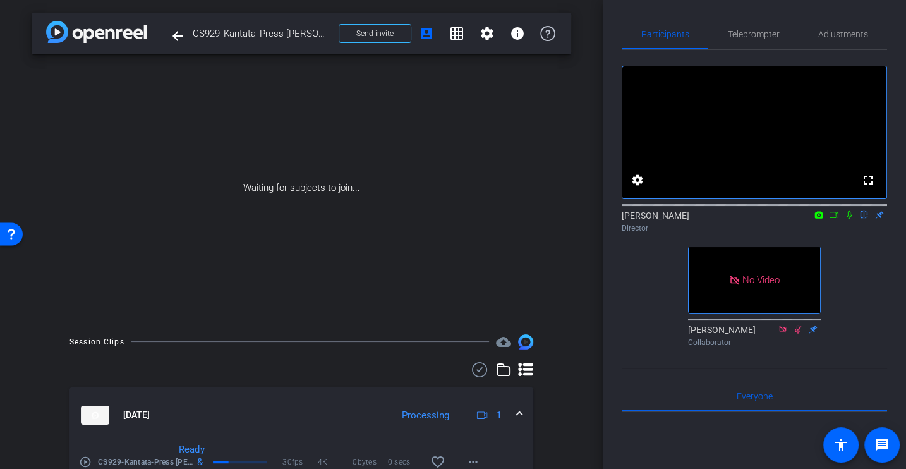
click at [849, 263] on div "fullscreen settings [PERSON_NAME] flip Director No Video [PERSON_NAME] Collabor…" at bounding box center [754, 201] width 265 height 302
click at [835, 219] on icon at bounding box center [834, 214] width 10 height 9
click at [864, 219] on icon at bounding box center [865, 214] width 10 height 9
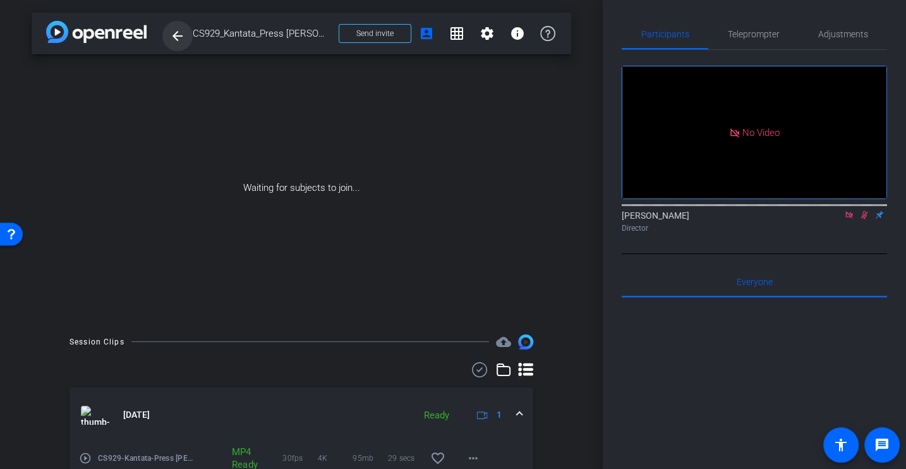
click at [165, 33] on span at bounding box center [177, 36] width 30 height 30
